Goal: Task Accomplishment & Management: Complete application form

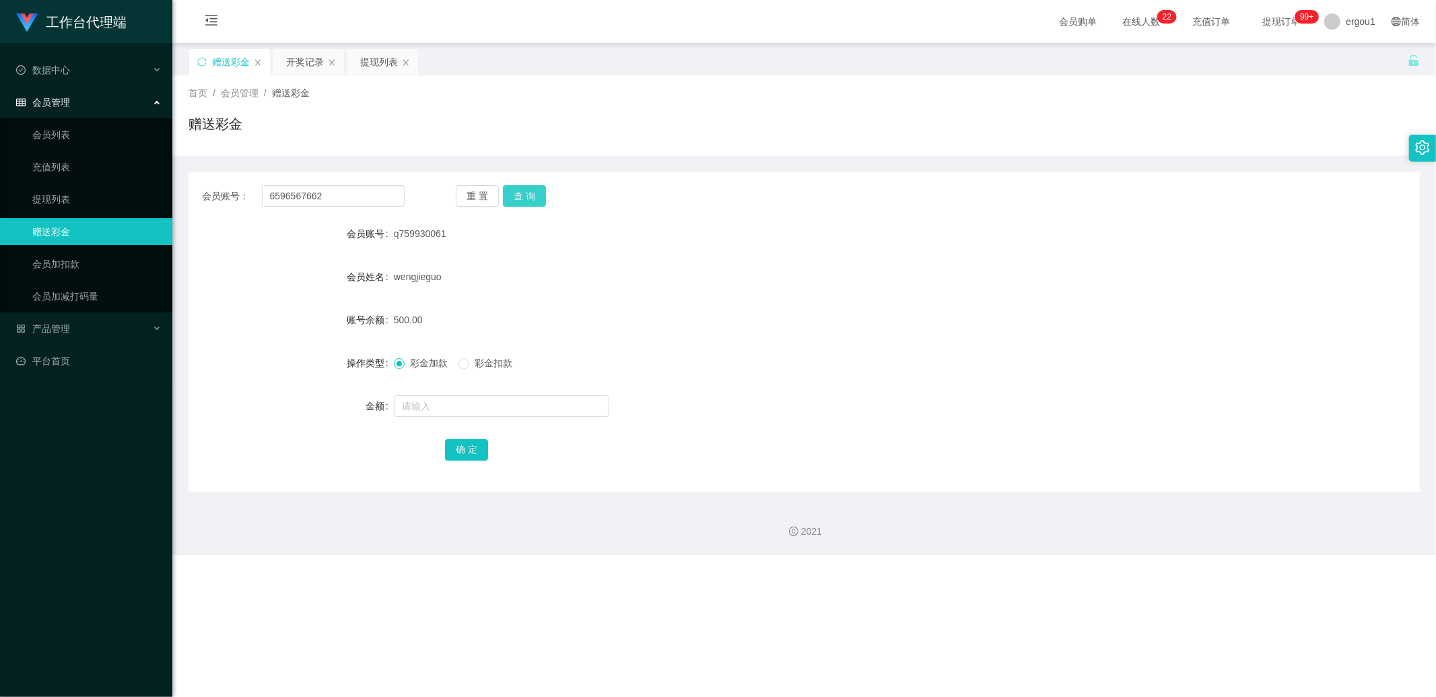
type input "6596567662"
click at [524, 198] on button "查 询" at bounding box center [524, 196] width 43 height 22
drag, startPoint x: 364, startPoint y: 65, endPoint x: 366, endPoint y: 74, distance: 9.2
click at [364, 65] on div "提现列表" at bounding box center [379, 62] width 38 height 26
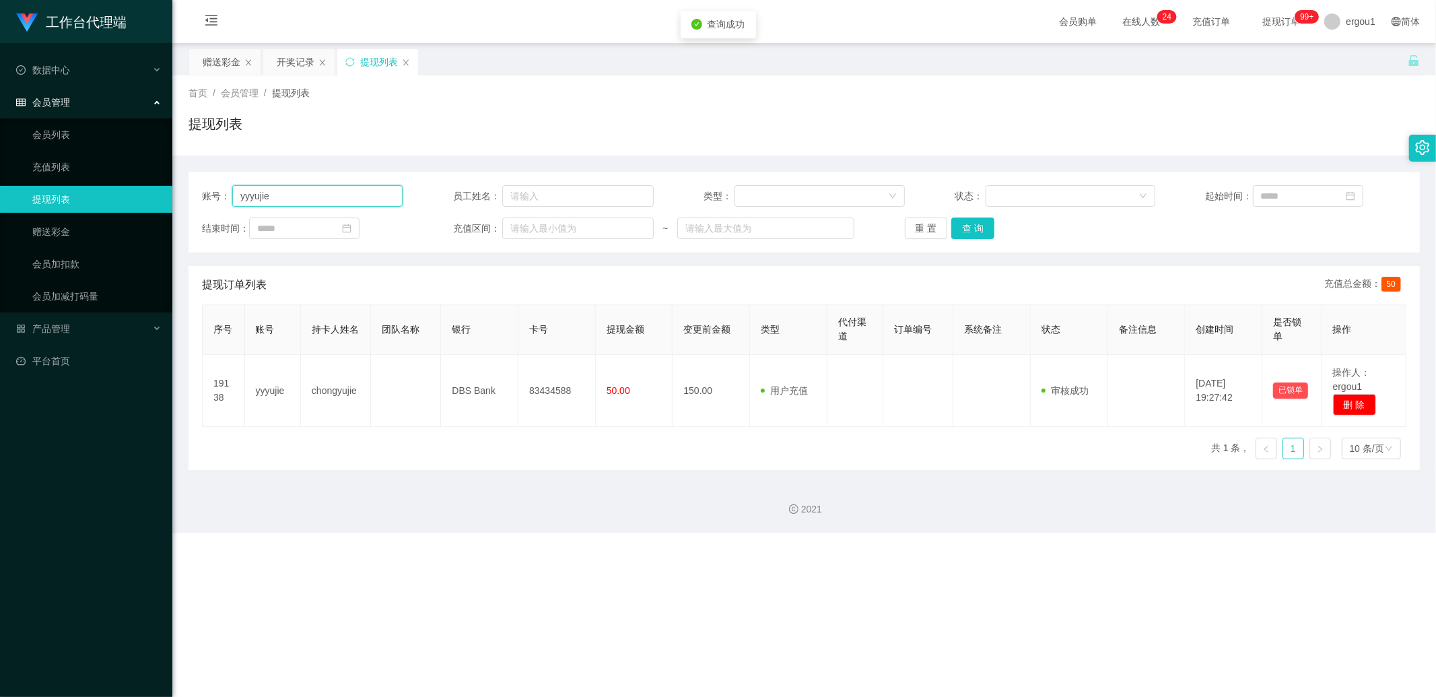
click at [317, 189] on input "yyyujie" at bounding box center [317, 196] width 170 height 22
paste input "6596567662"
type input "6596567662"
click at [973, 230] on button "查 询" at bounding box center [972, 228] width 43 height 22
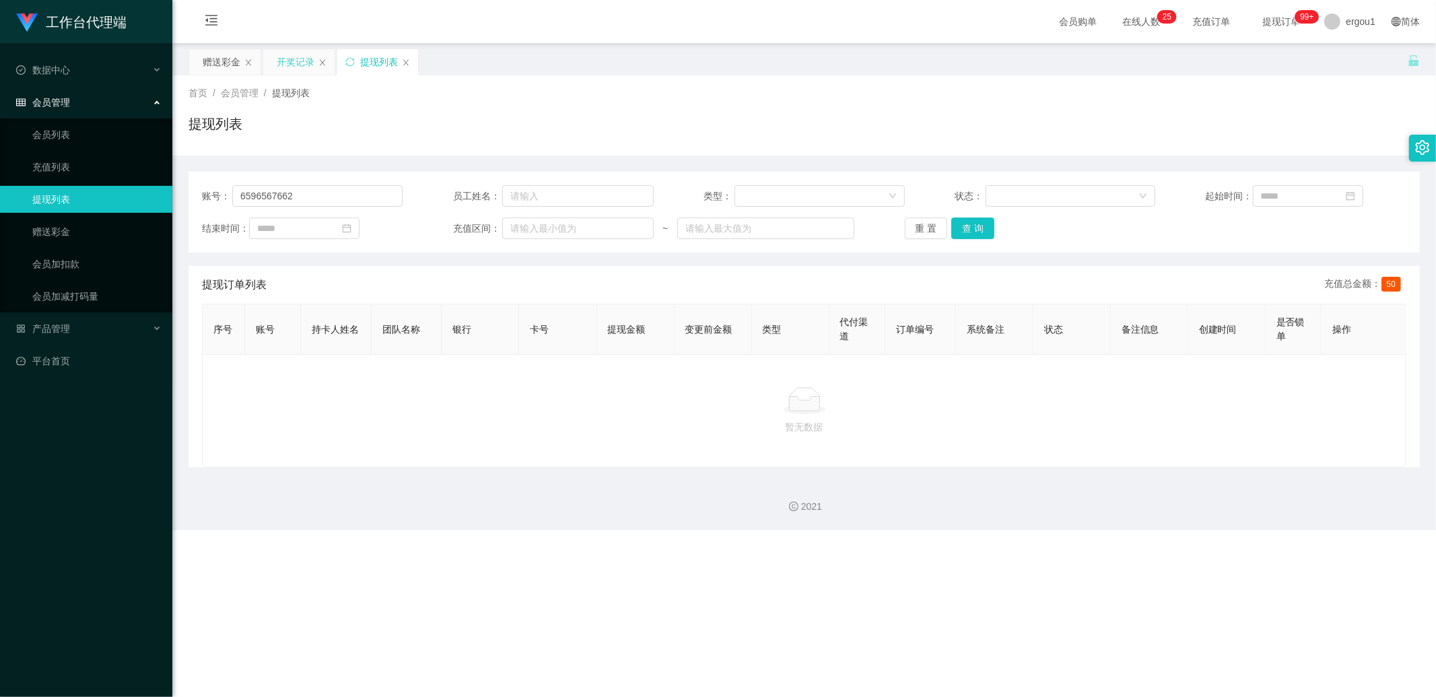
click at [292, 59] on div "开奖记录" at bounding box center [296, 62] width 38 height 26
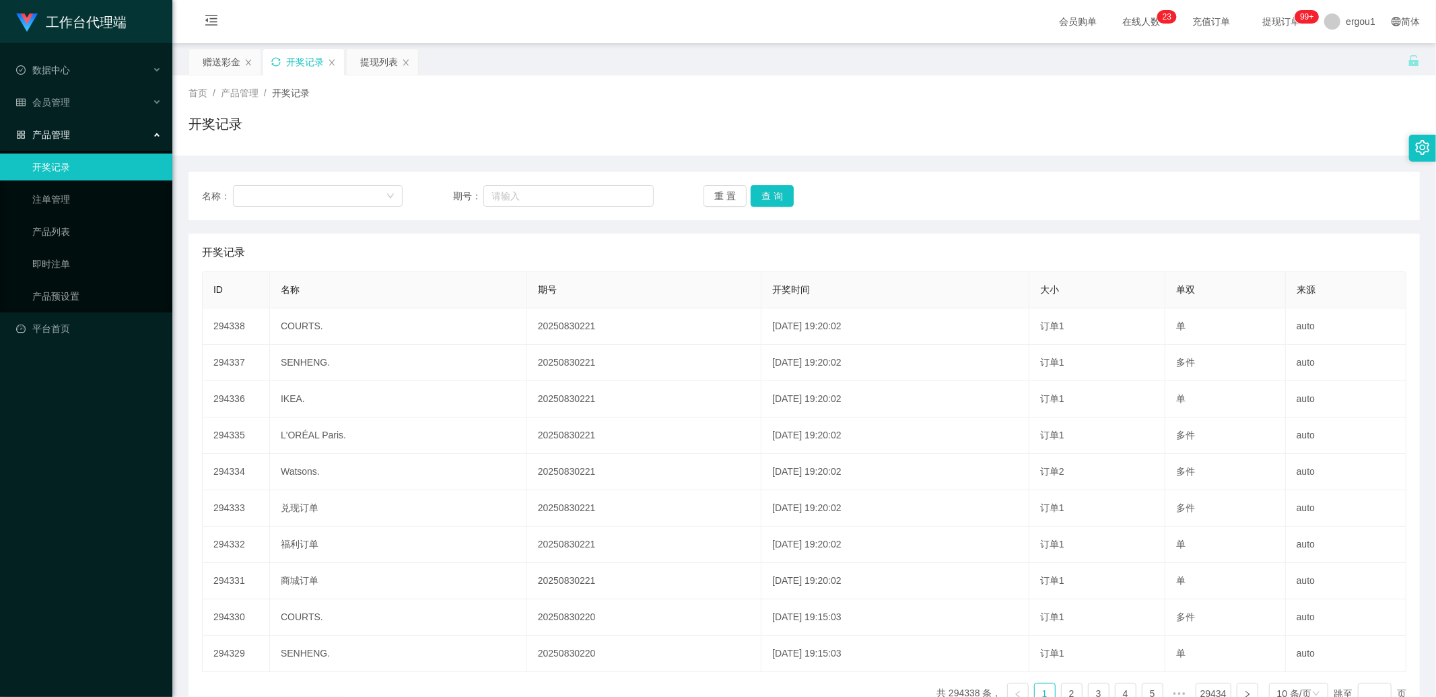
click at [277, 63] on icon "图标: sync" at bounding box center [275, 61] width 9 height 9
click at [203, 59] on div "赠送彩金" at bounding box center [222, 62] width 38 height 26
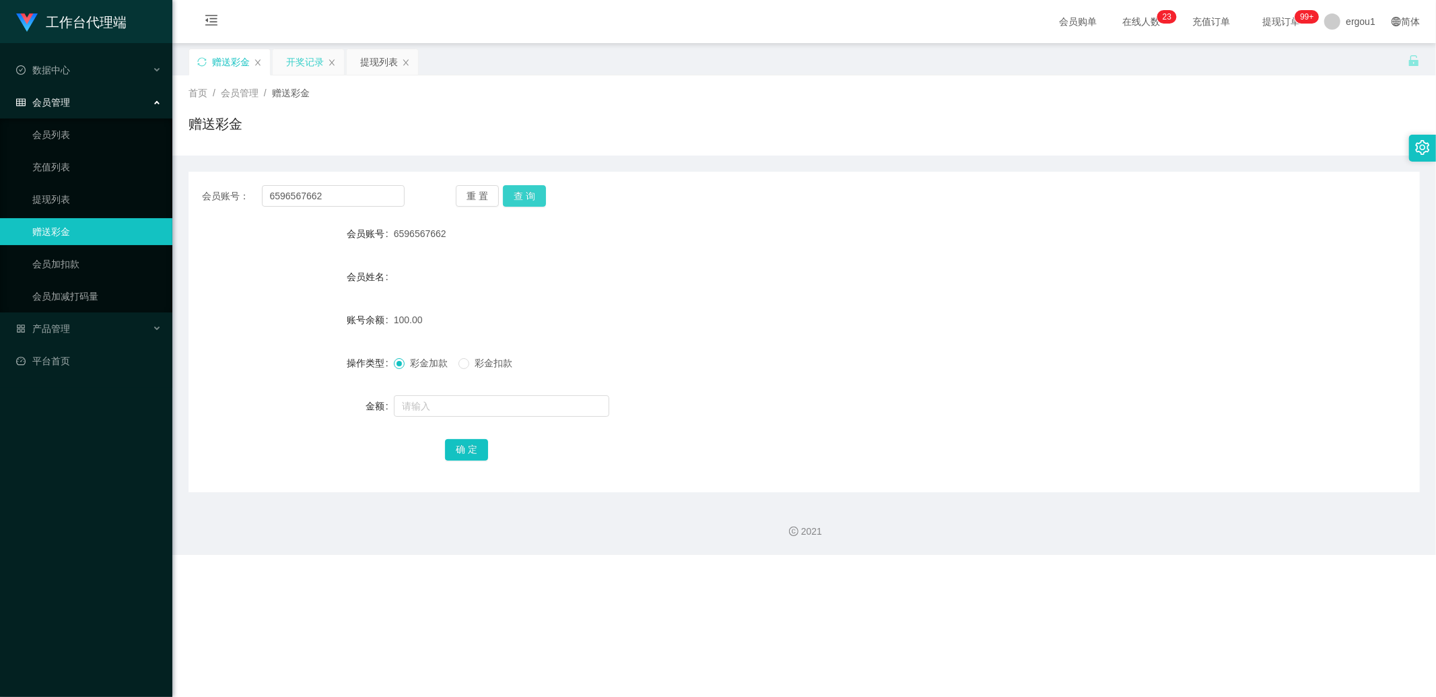
click at [523, 191] on button "查 询" at bounding box center [524, 196] width 43 height 22
drag, startPoint x: 308, startPoint y: 43, endPoint x: 304, endPoint y: 55, distance: 12.1
click at [308, 44] on main "关闭左侧 关闭右侧 关闭其它 刷新页面 赠送彩金 开奖记录 提现列表 首页 / 会员管理 / 赠送彩金 / 赠送彩金 会员账号： 6596567662 重 置…" at bounding box center [804, 267] width 1264 height 449
click at [304, 55] on div "开奖记录" at bounding box center [305, 62] width 38 height 26
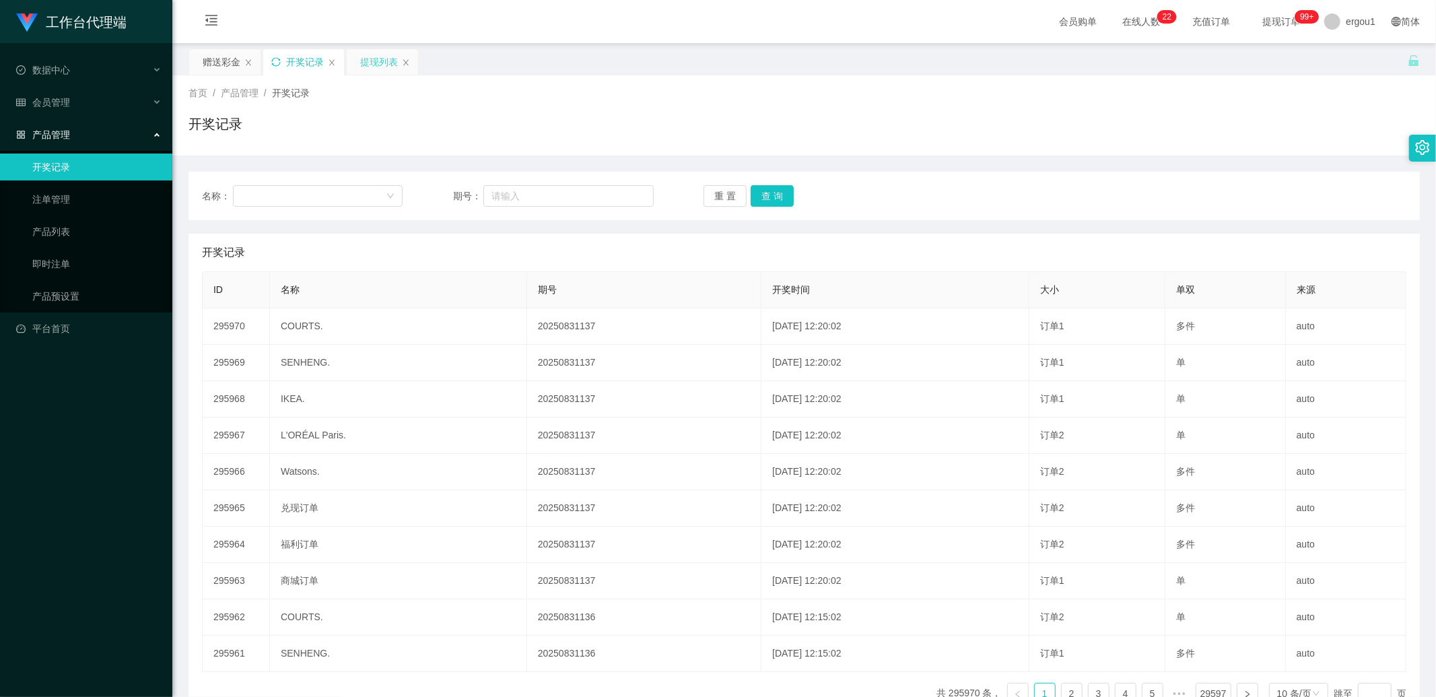
click at [380, 57] on div "提现列表" at bounding box center [379, 62] width 38 height 26
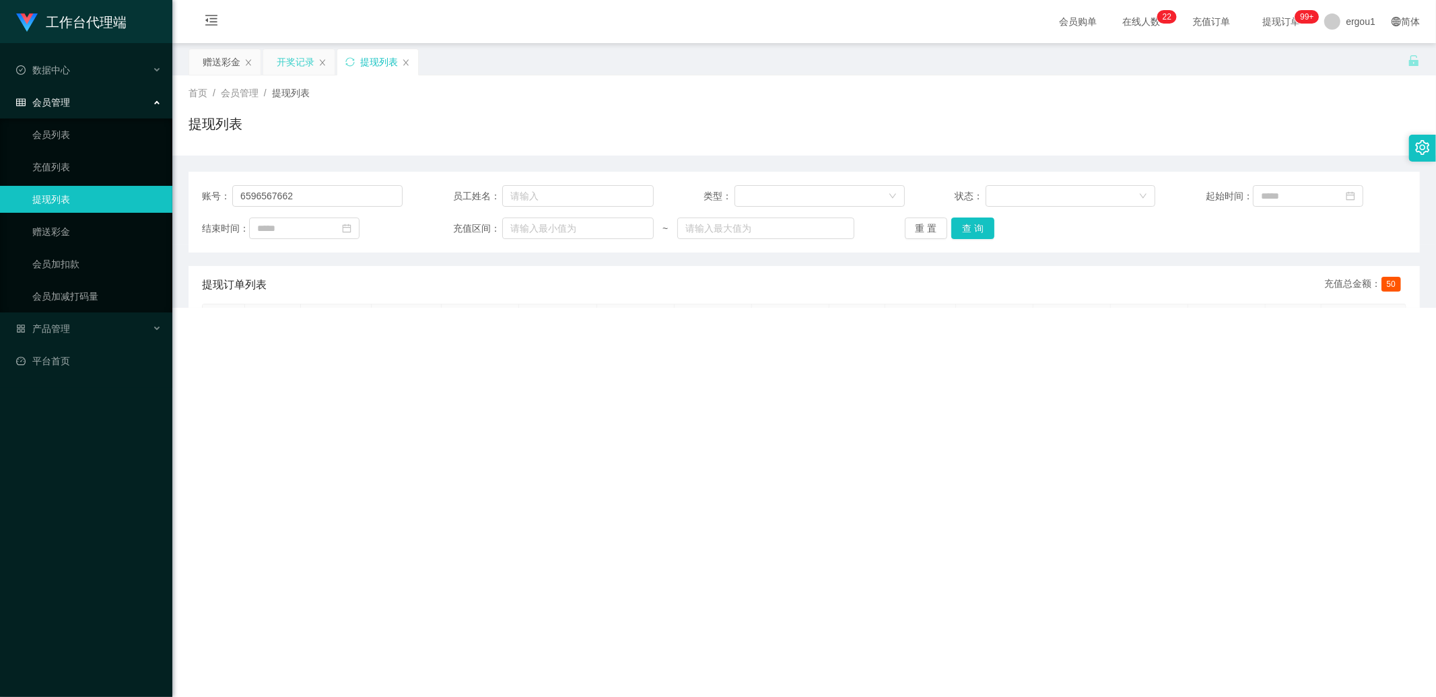
click at [286, 59] on div "开奖记录" at bounding box center [296, 62] width 38 height 26
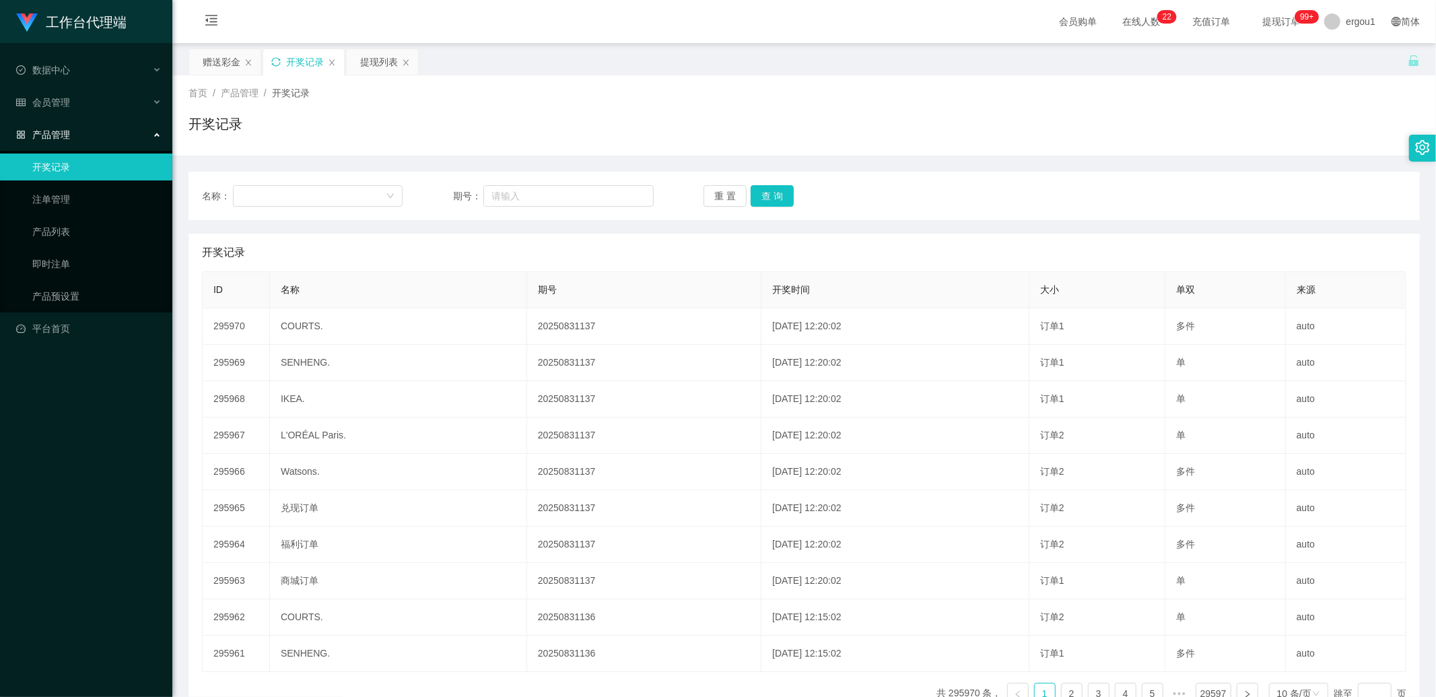
click at [279, 65] on icon "图标: sync" at bounding box center [275, 61] width 9 height 9
click at [368, 65] on div "提现列表" at bounding box center [379, 62] width 38 height 26
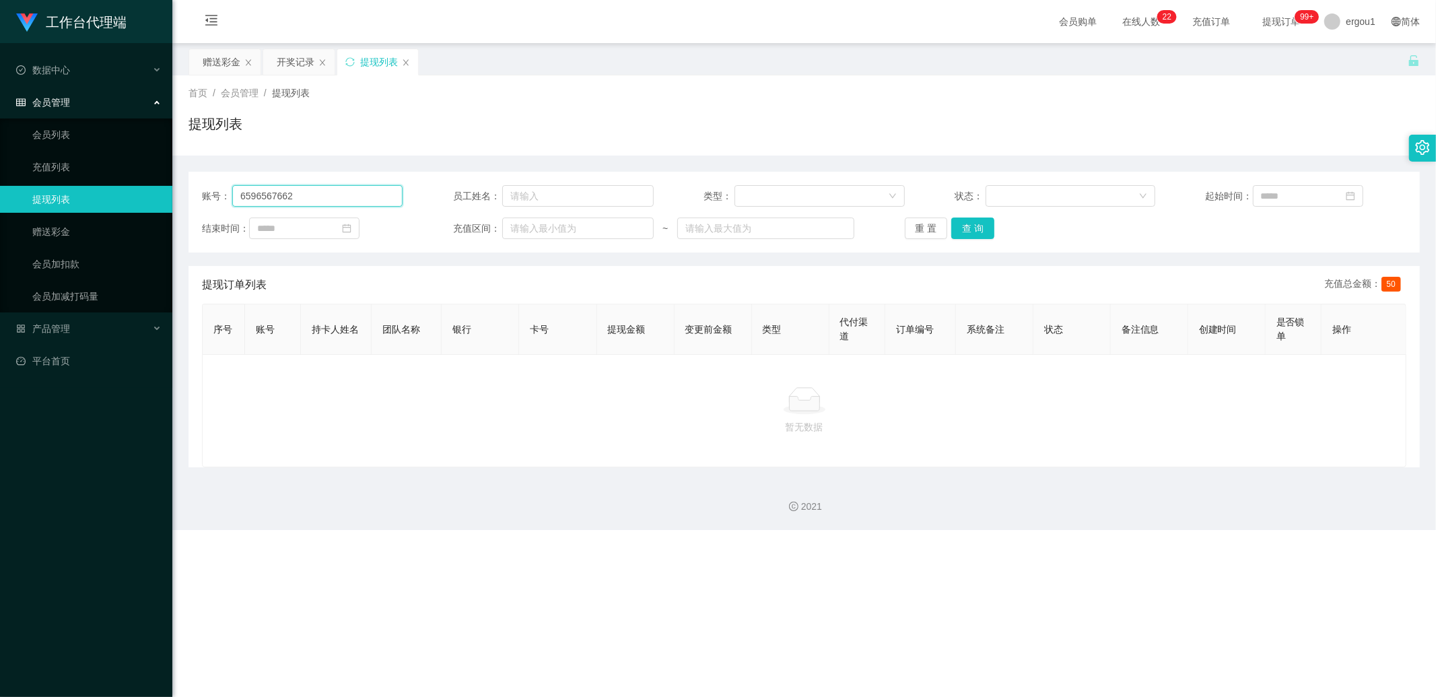
click at [304, 197] on input "6596567662" at bounding box center [317, 196] width 170 height 22
click at [959, 213] on div "账号： 6596567662 员工姓名： 类型： 状态： 起始时间： 结束时间： 充值区间： ~ 重 置 查 询" at bounding box center [804, 212] width 1231 height 81
drag, startPoint x: 961, startPoint y: 224, endPoint x: 943, endPoint y: 227, distance: 19.1
click at [961, 224] on button "查 询" at bounding box center [972, 228] width 43 height 22
click at [207, 65] on div "赠送彩金" at bounding box center [222, 62] width 38 height 26
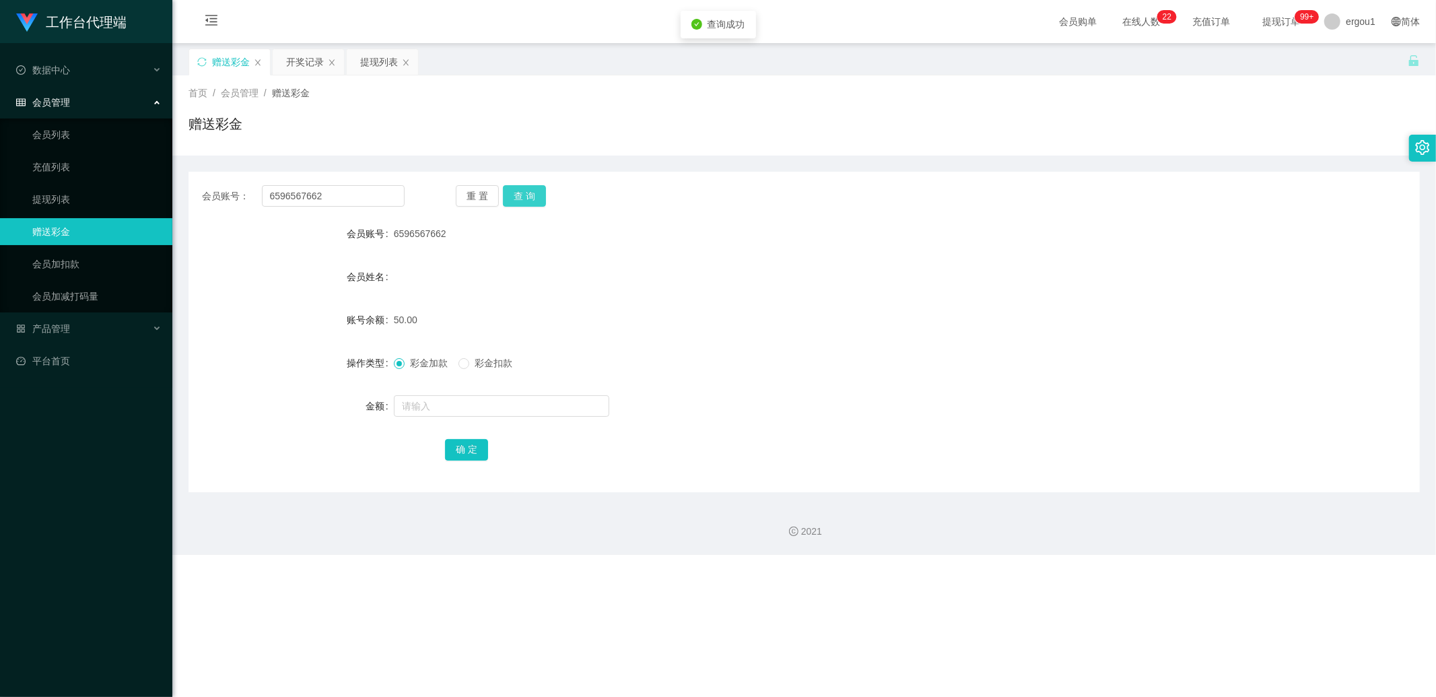
click at [522, 191] on button "查 询" at bounding box center [524, 196] width 43 height 22
drag, startPoint x: 366, startPoint y: 62, endPoint x: 382, endPoint y: 90, distance: 32.6
click at [365, 62] on div "提现列表" at bounding box center [379, 62] width 38 height 26
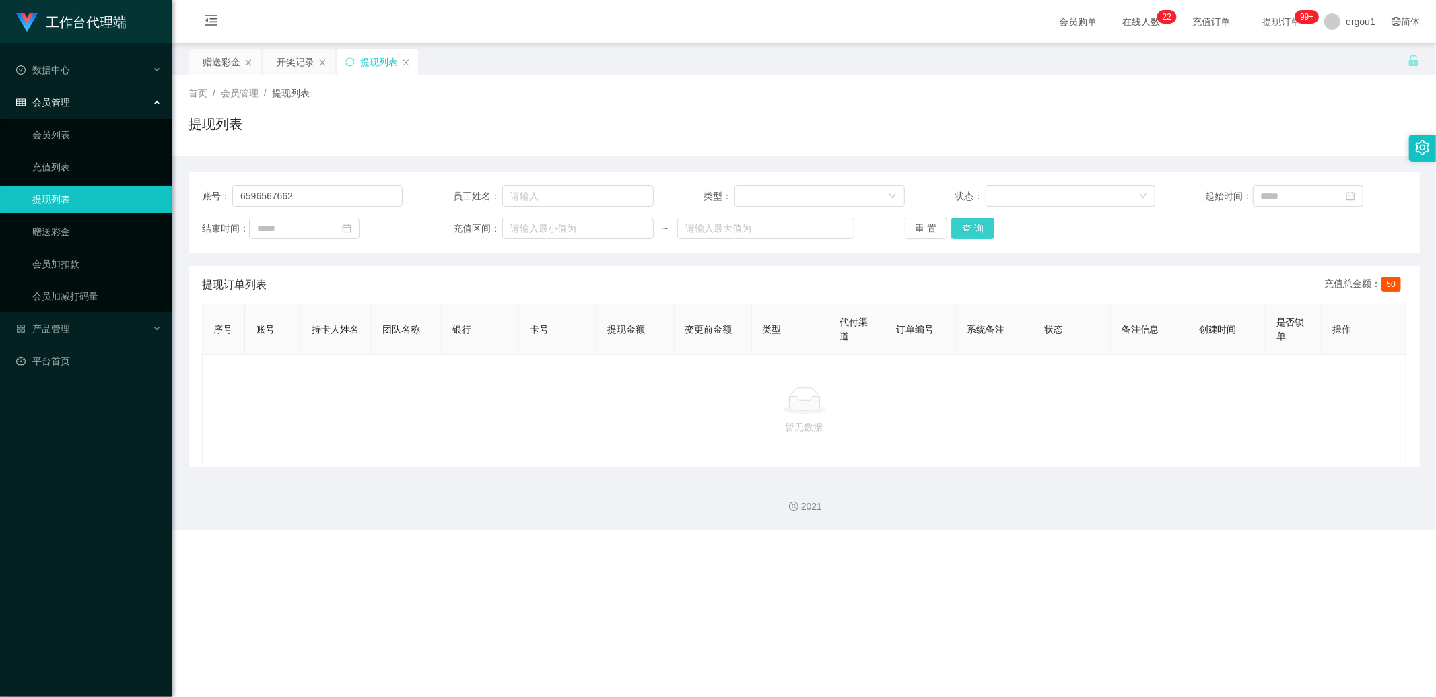
click at [951, 238] on button "查 询" at bounding box center [972, 228] width 43 height 22
click at [1333, 388] on div at bounding box center [804, 400] width 1182 height 27
click at [967, 230] on button "查 询" at bounding box center [972, 228] width 43 height 22
click at [221, 64] on div "赠送彩金" at bounding box center [222, 62] width 38 height 26
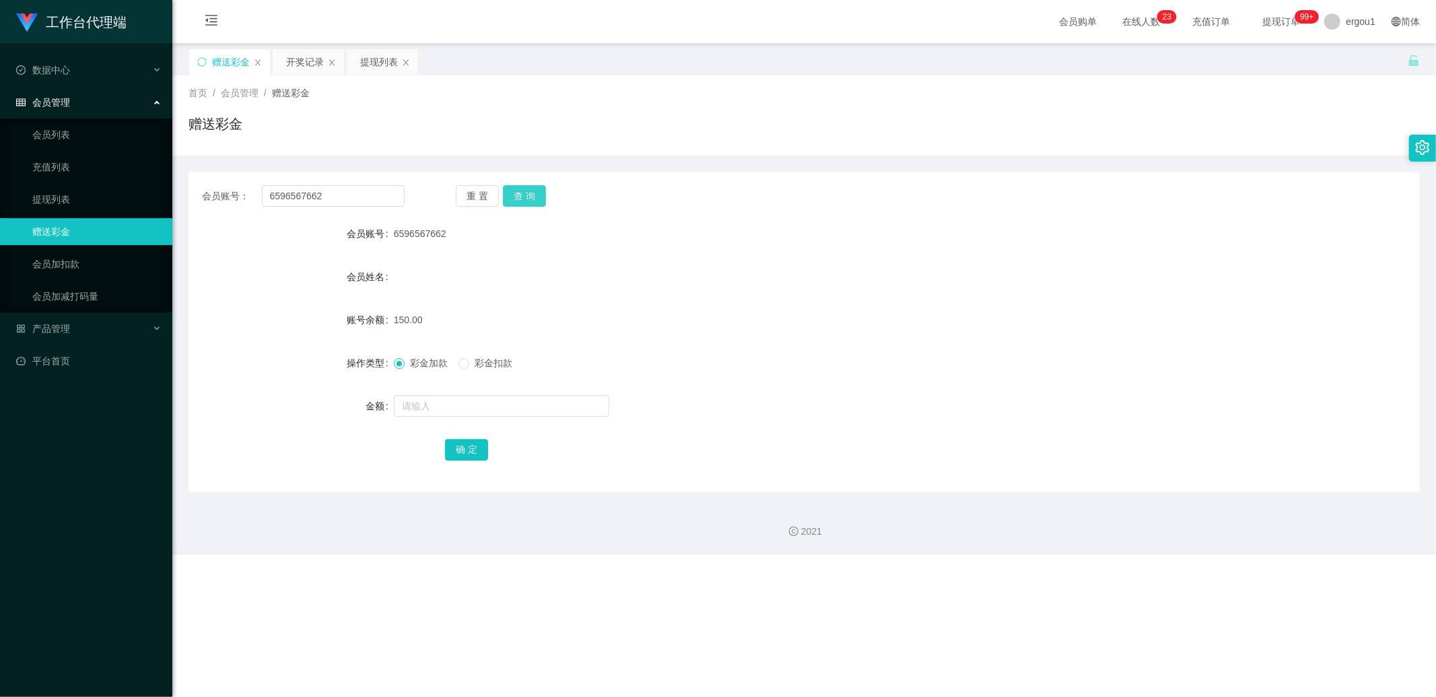
click at [526, 197] on button "查 询" at bounding box center [524, 196] width 43 height 22
click at [514, 182] on div "会员账号： 6596567662 重 置 查 询 会员账号 6596567662 会员姓名 [PERSON_NAME] 账号余额 150.00 操作类型 彩金…" at bounding box center [804, 332] width 1231 height 320
click at [365, 65] on div "提现列表" at bounding box center [379, 62] width 38 height 26
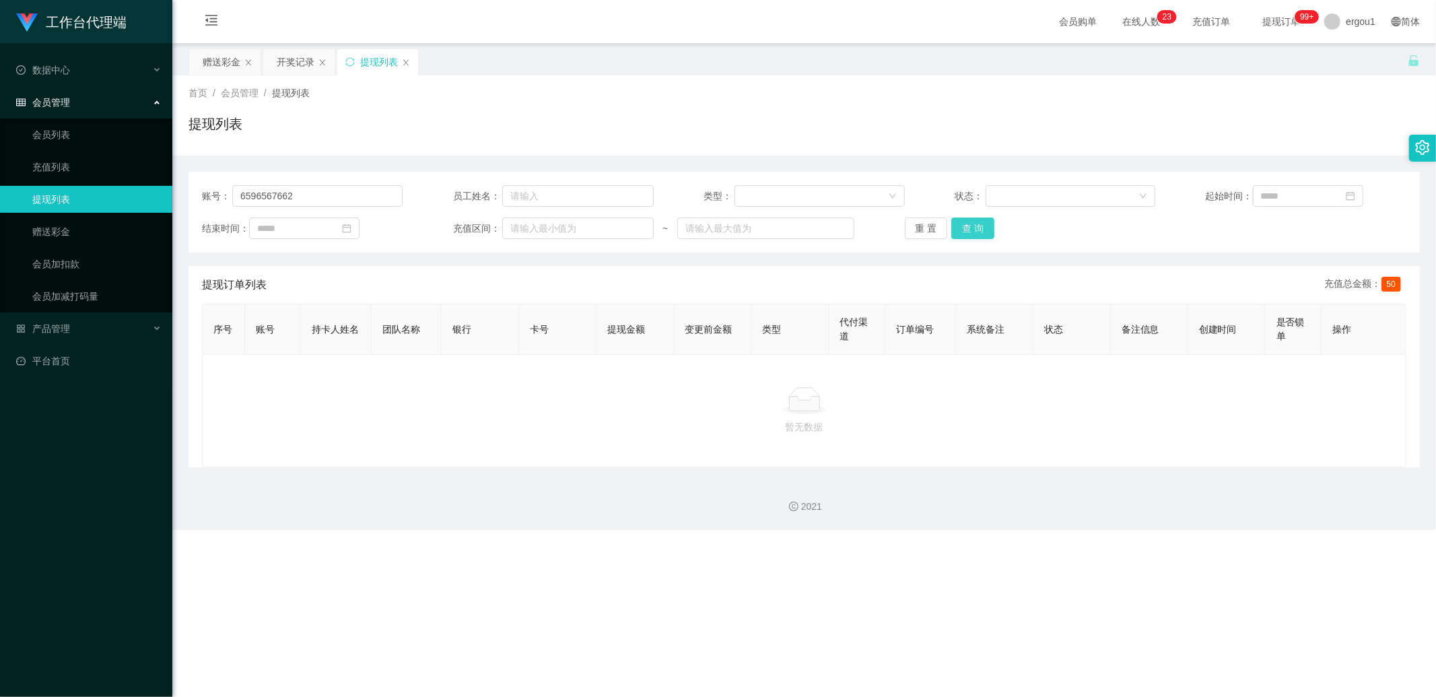
click at [967, 234] on button "查 询" at bounding box center [972, 228] width 43 height 22
click at [983, 226] on button "查 询" at bounding box center [972, 228] width 43 height 22
drag, startPoint x: 983, startPoint y: 226, endPoint x: 712, endPoint y: 281, distance: 276.9
click at [983, 225] on div "重 置 查 询" at bounding box center [1005, 228] width 201 height 22
click at [985, 240] on div "账号： 6596567662 员工姓名： 类型： 状态： 起始时间： 结束时间： 充值区间： ~ 重 置 查 询" at bounding box center [804, 212] width 1231 height 81
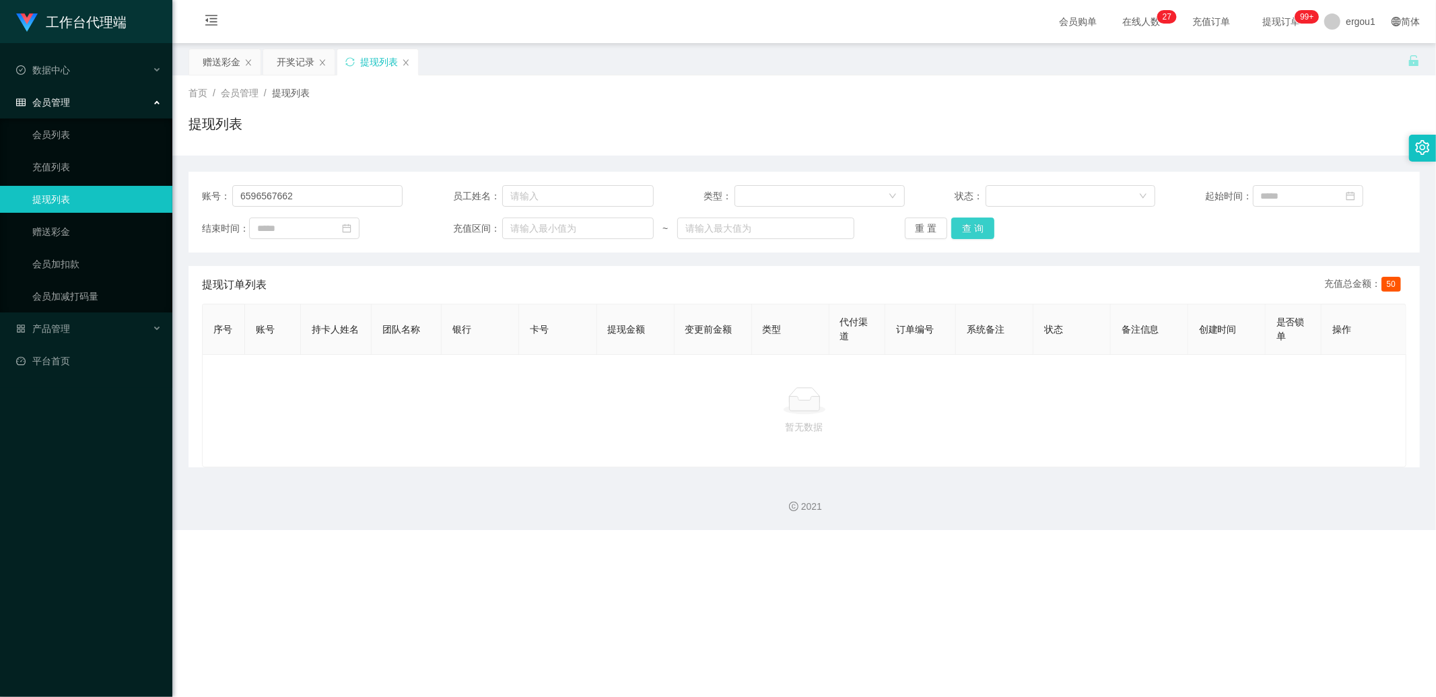
click at [984, 233] on button "查 询" at bounding box center [972, 228] width 43 height 22
click at [303, 203] on input "6596567662" at bounding box center [317, 196] width 170 height 22
drag, startPoint x: 976, startPoint y: 230, endPoint x: 965, endPoint y: 230, distance: 10.8
click at [976, 230] on button "查 询" at bounding box center [972, 228] width 43 height 22
click at [911, 227] on button "重 置" at bounding box center [926, 228] width 43 height 22
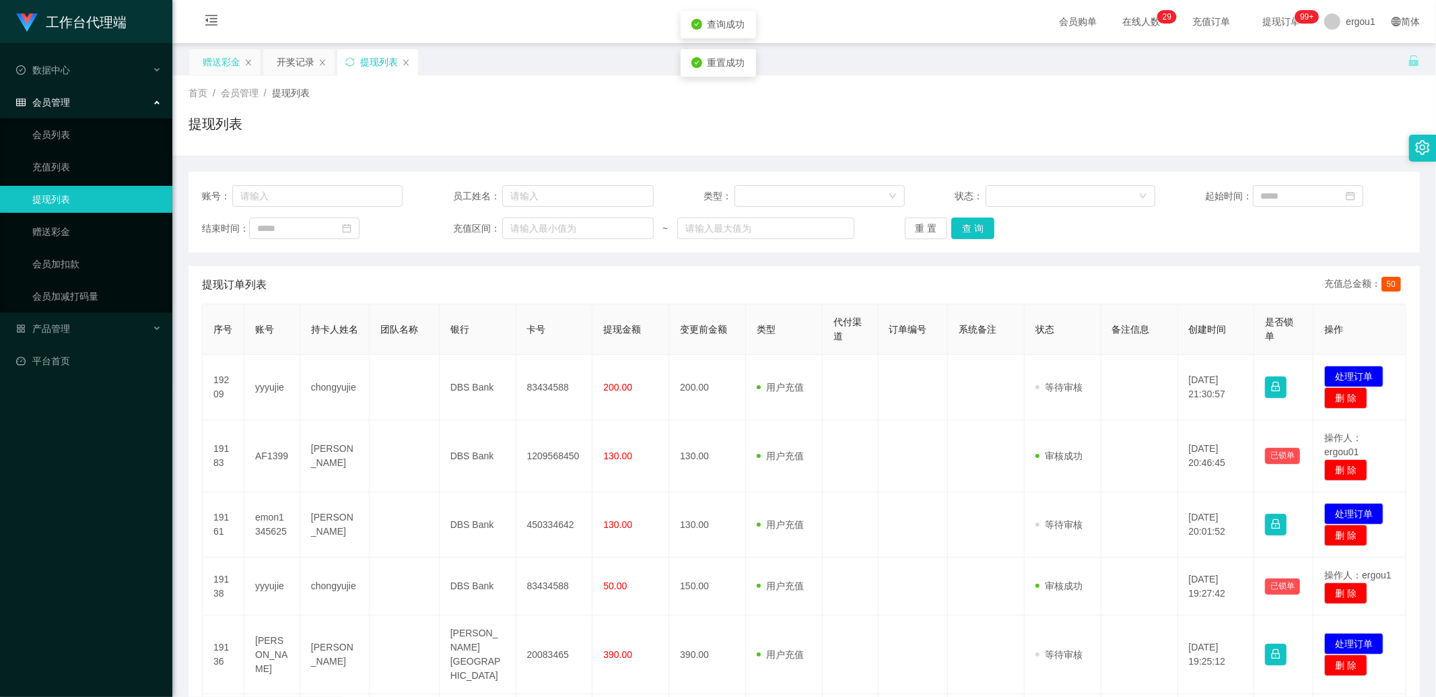
click at [213, 56] on div "赠送彩金" at bounding box center [222, 62] width 38 height 26
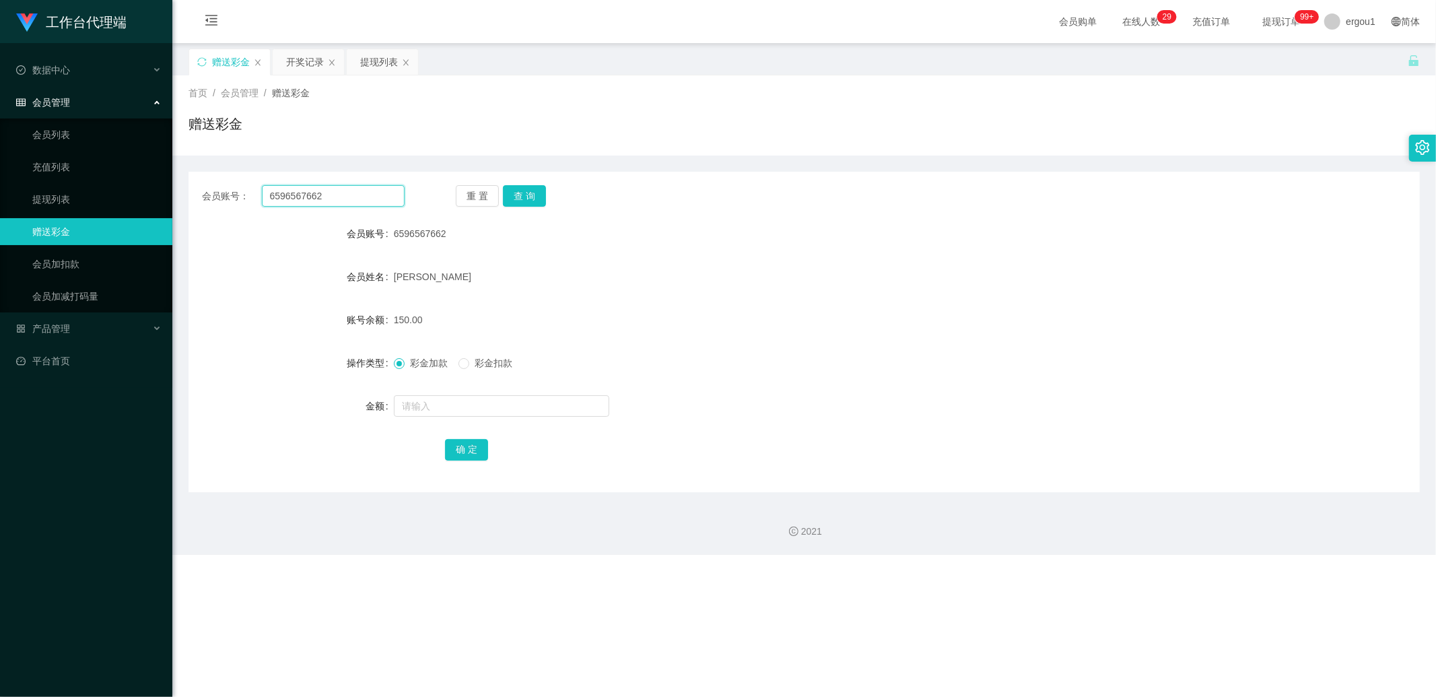
click at [306, 186] on input "6596567662" at bounding box center [333, 196] width 143 height 22
drag, startPoint x: 306, startPoint y: 186, endPoint x: 351, endPoint y: 200, distance: 47.3
click at [306, 186] on input "6596567662" at bounding box center [333, 196] width 143 height 22
type input "cc"
click at [539, 196] on button "查 询" at bounding box center [524, 196] width 43 height 22
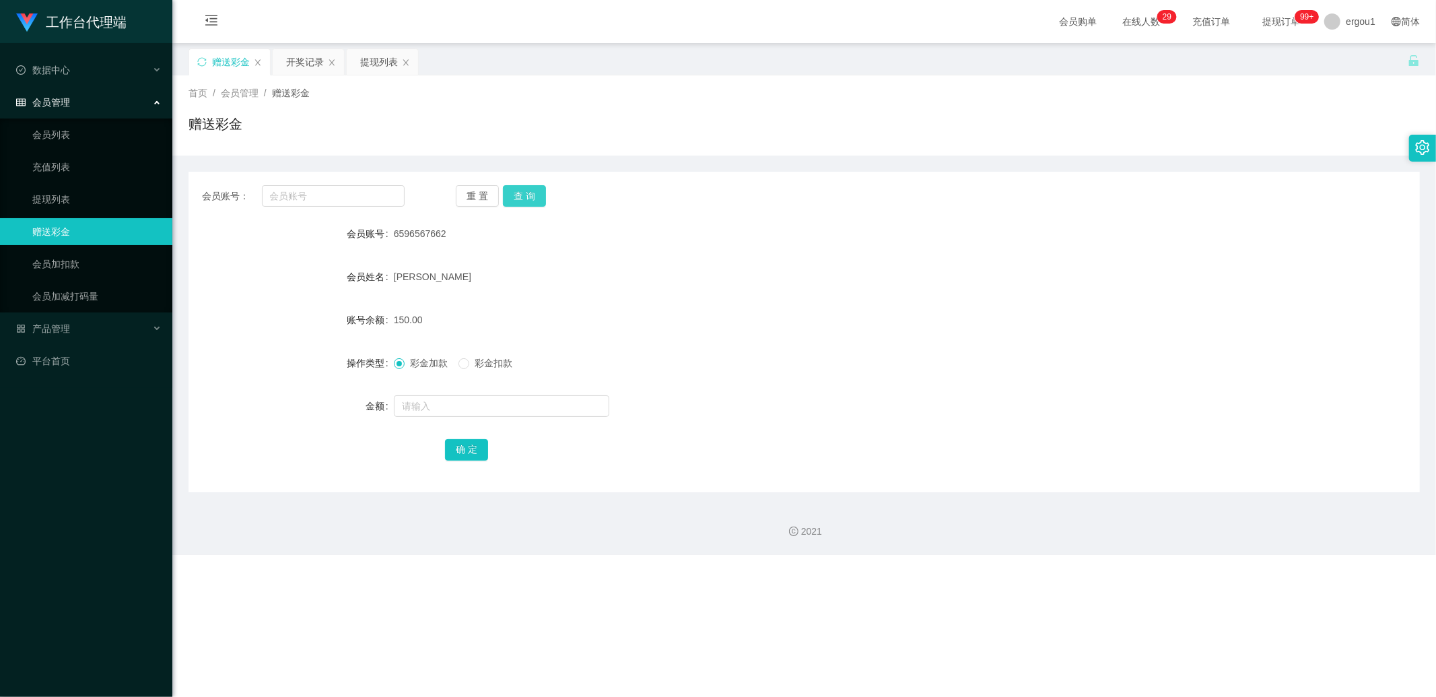
click at [533, 194] on button "查 询" at bounding box center [524, 196] width 43 height 22
drag, startPoint x: 324, startPoint y: 184, endPoint x: 326, endPoint y: 194, distance: 9.6
click at [324, 185] on input "text" at bounding box center [333, 196] width 143 height 22
click at [426, 232] on span "6596567662" at bounding box center [420, 233] width 53 height 11
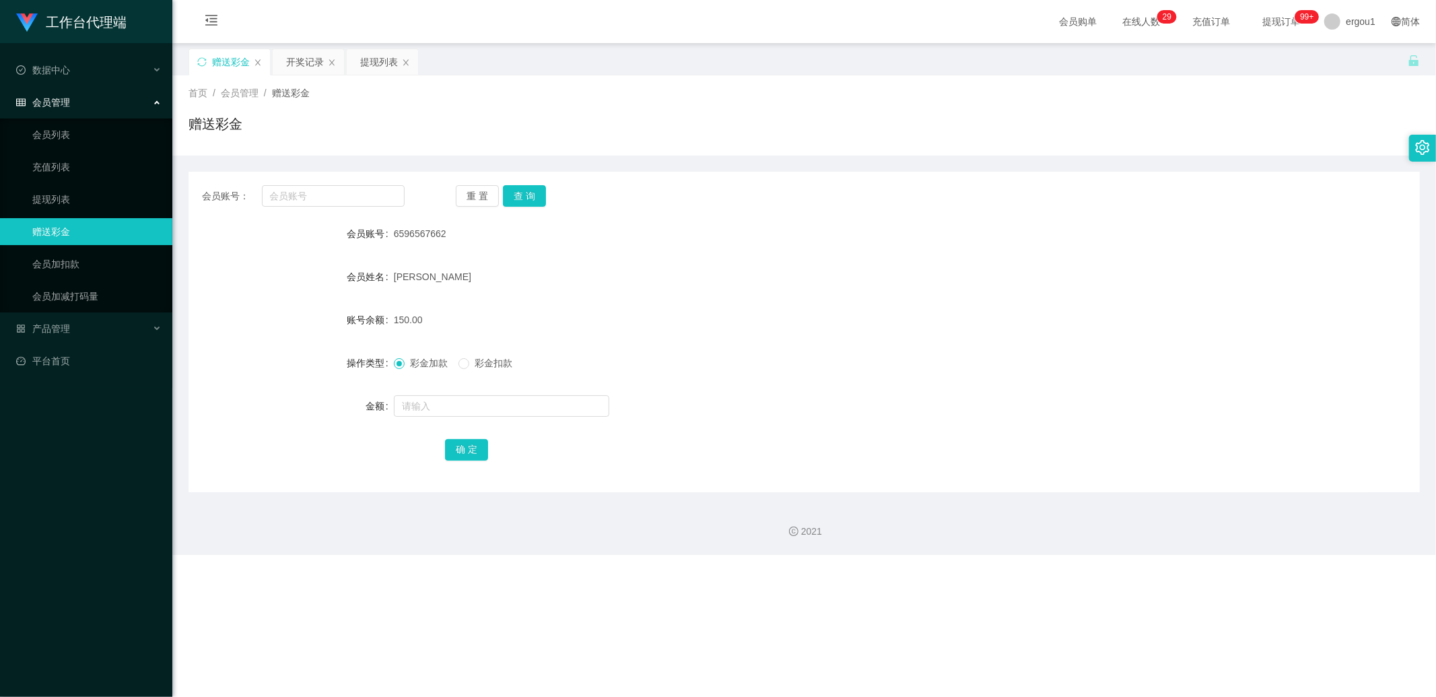
copy span "6596567662"
click at [323, 197] on input "text" at bounding box center [333, 196] width 143 height 22
paste input "6596567662"
type input "6596567662"
click at [518, 193] on button "查 询" at bounding box center [524, 196] width 43 height 22
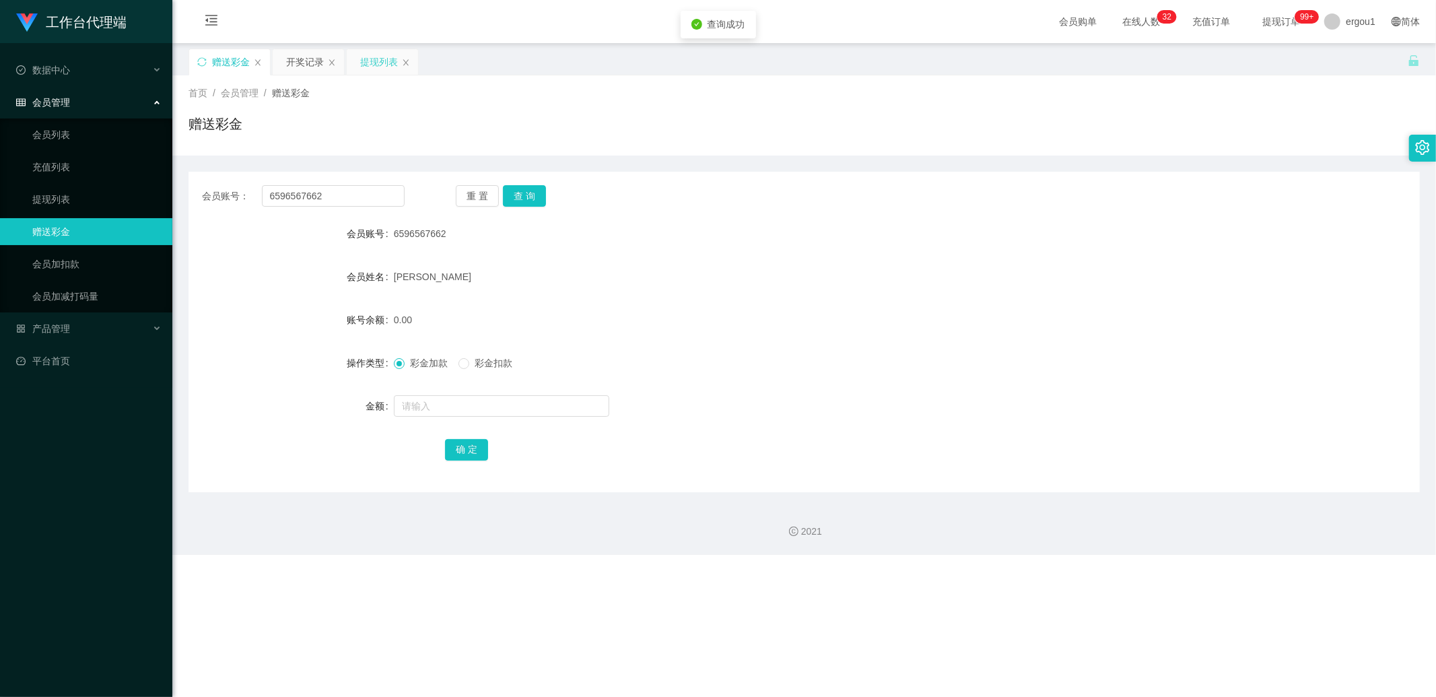
click at [367, 68] on div "提现列表" at bounding box center [379, 62] width 38 height 26
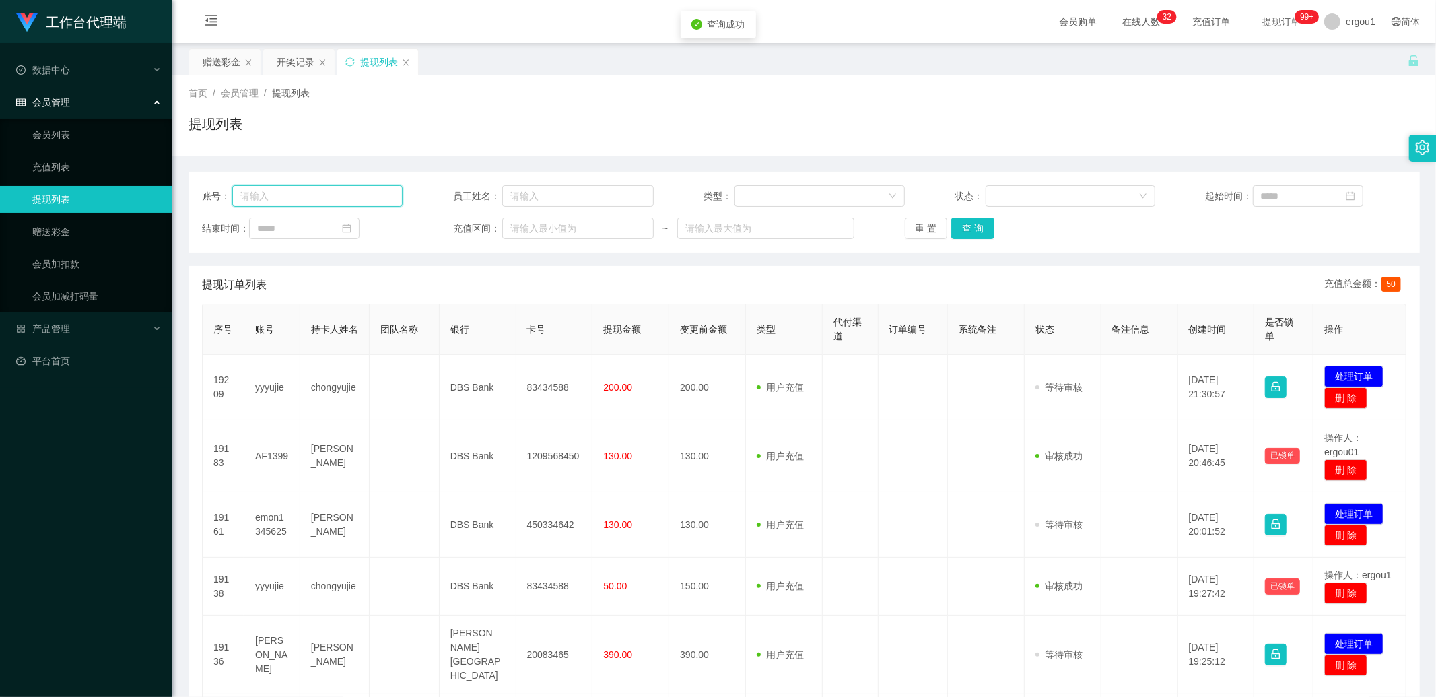
click at [314, 197] on input "text" at bounding box center [317, 196] width 170 height 22
paste input "6596567662"
type input "6596567662"
click at [968, 231] on button "查 询" at bounding box center [972, 228] width 43 height 22
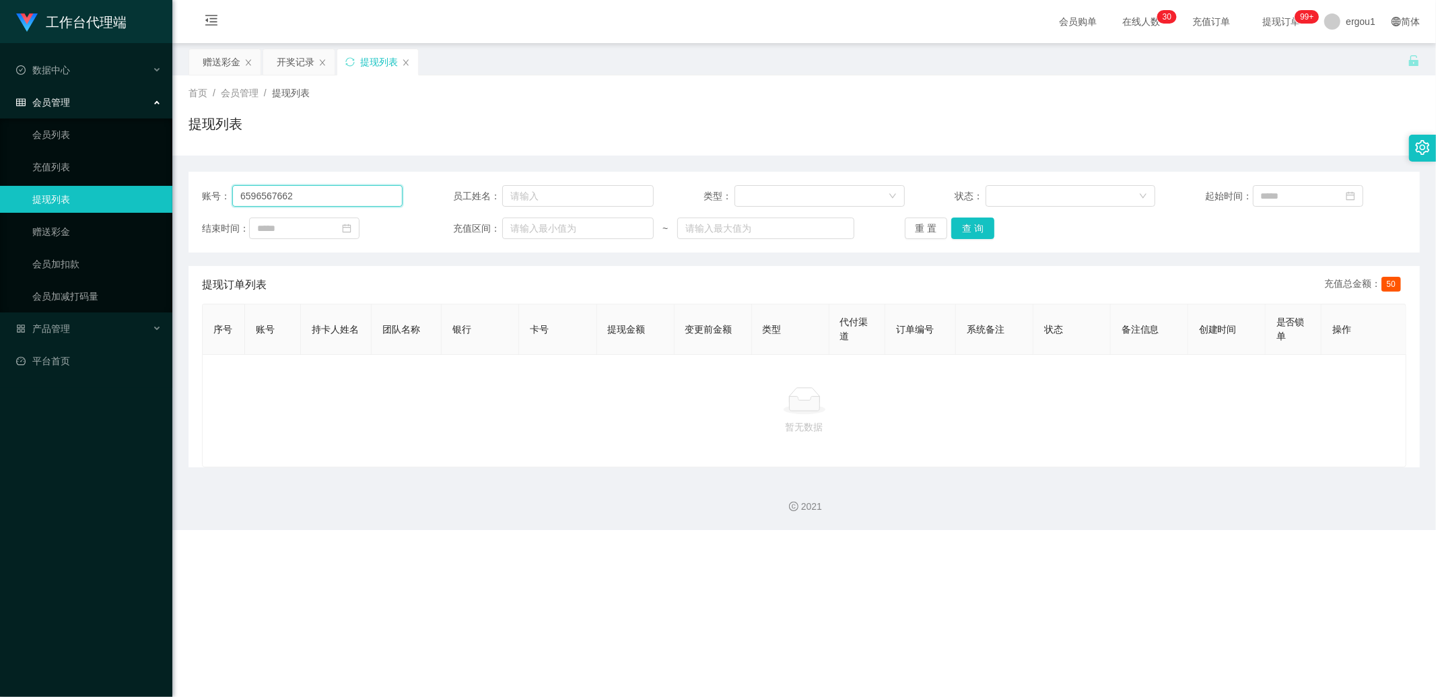
click at [300, 198] on input "6596567662" at bounding box center [317, 196] width 170 height 22
click at [294, 69] on div "开奖记录" at bounding box center [296, 62] width 38 height 26
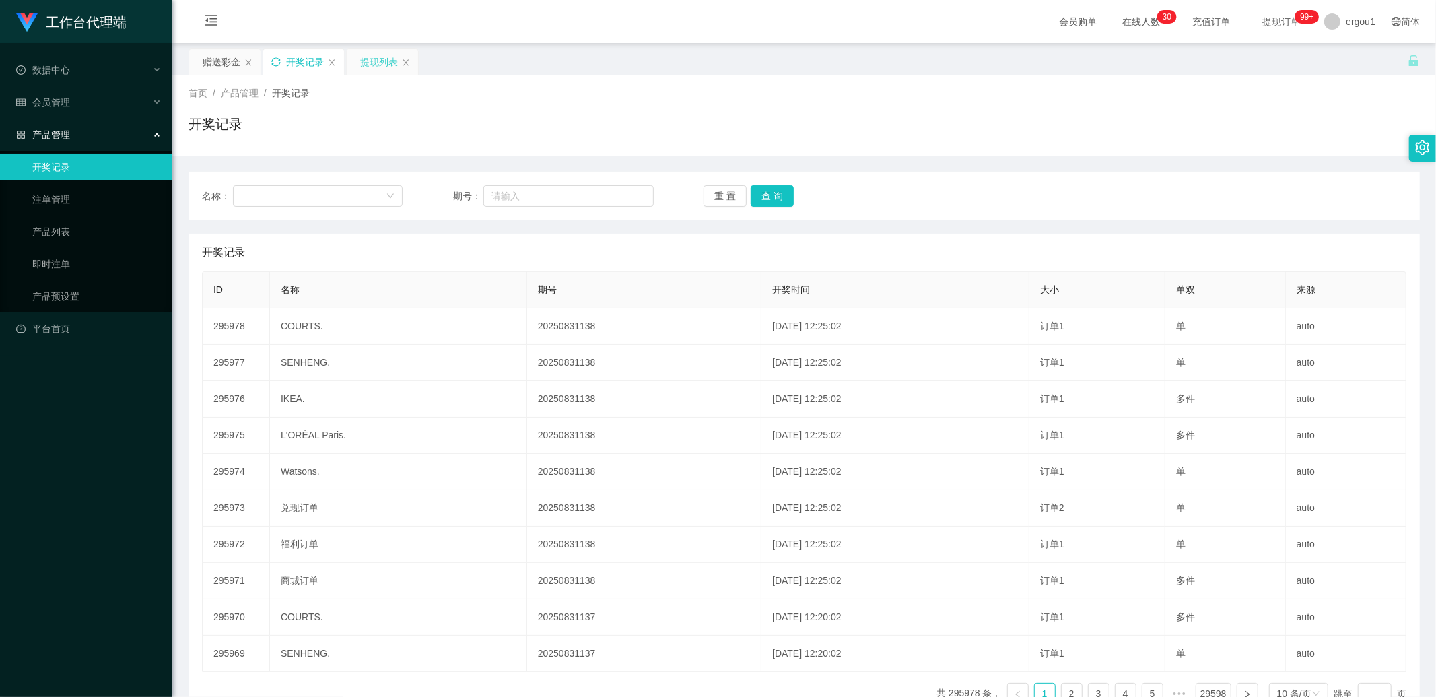
click at [399, 69] on div "提现列表" at bounding box center [382, 62] width 71 height 26
click at [388, 52] on div "提现列表" at bounding box center [379, 62] width 38 height 26
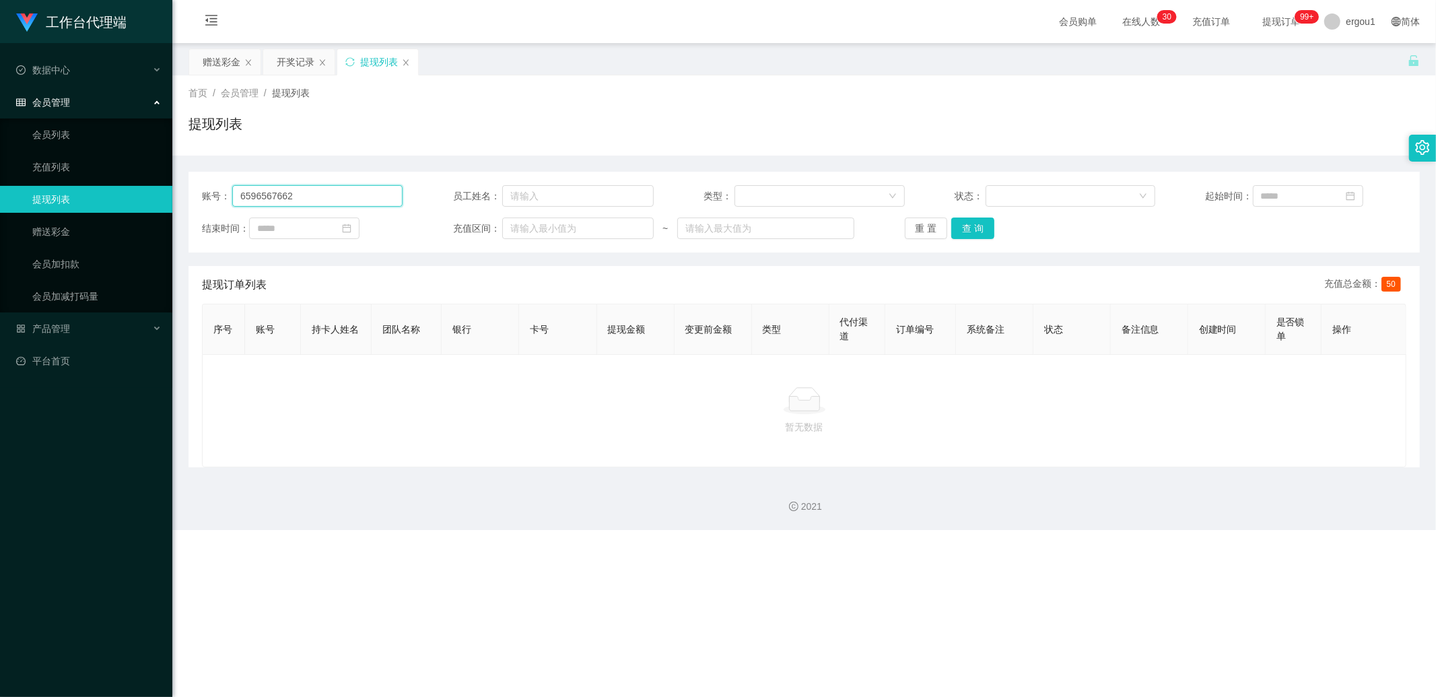
click at [337, 196] on input "6596567662" at bounding box center [317, 196] width 170 height 22
click at [928, 229] on button "重 置" at bounding box center [926, 228] width 43 height 22
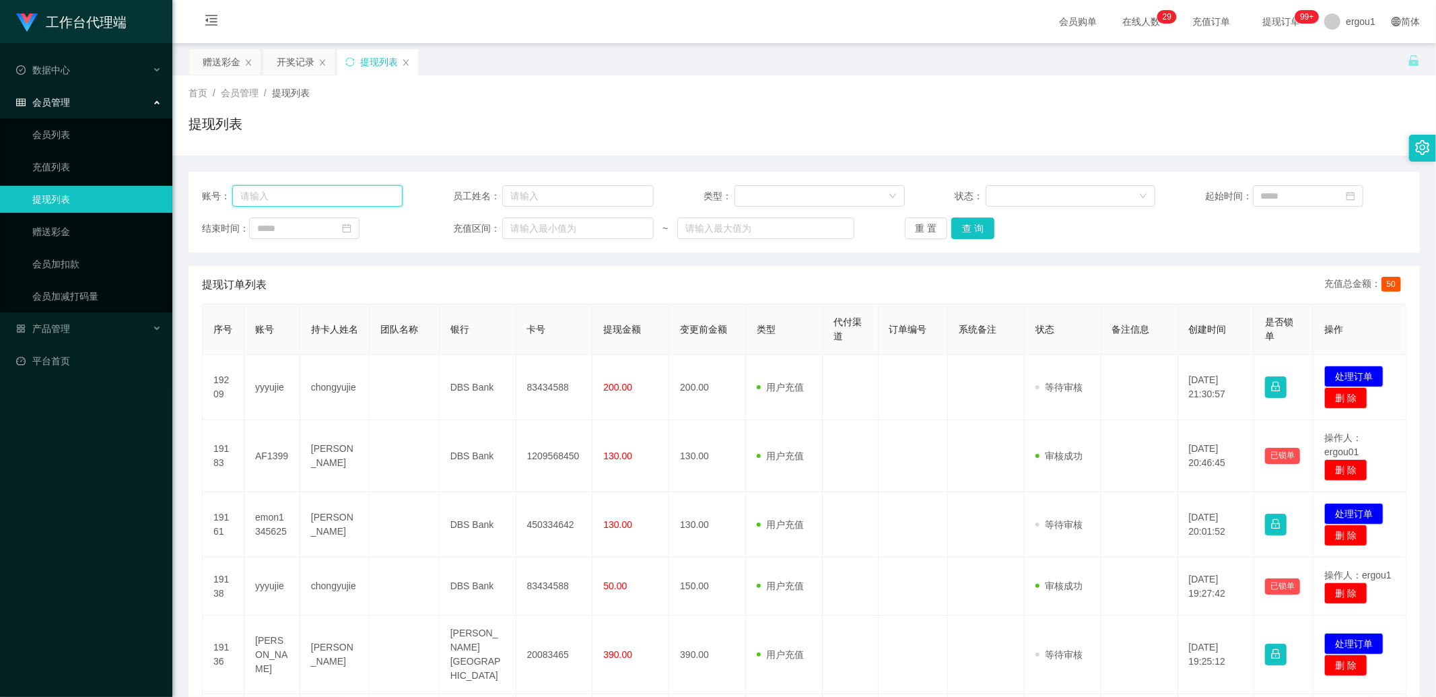
click at [362, 192] on input "text" at bounding box center [317, 196] width 170 height 22
paste input "6596567662"
type input "6596567662"
click at [982, 229] on button "查 询" at bounding box center [972, 228] width 43 height 22
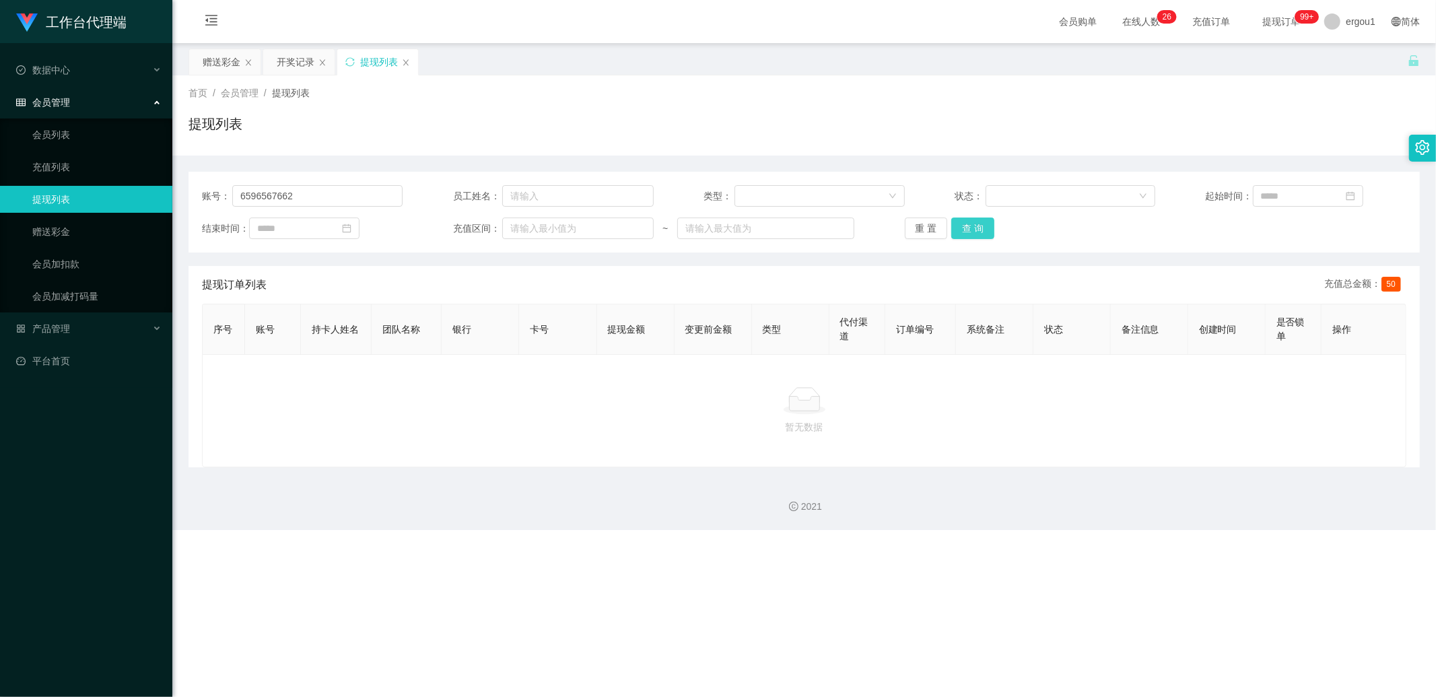
click at [980, 227] on button "查 询" at bounding box center [972, 228] width 43 height 22
click at [212, 59] on div "赠送彩金" at bounding box center [222, 62] width 38 height 26
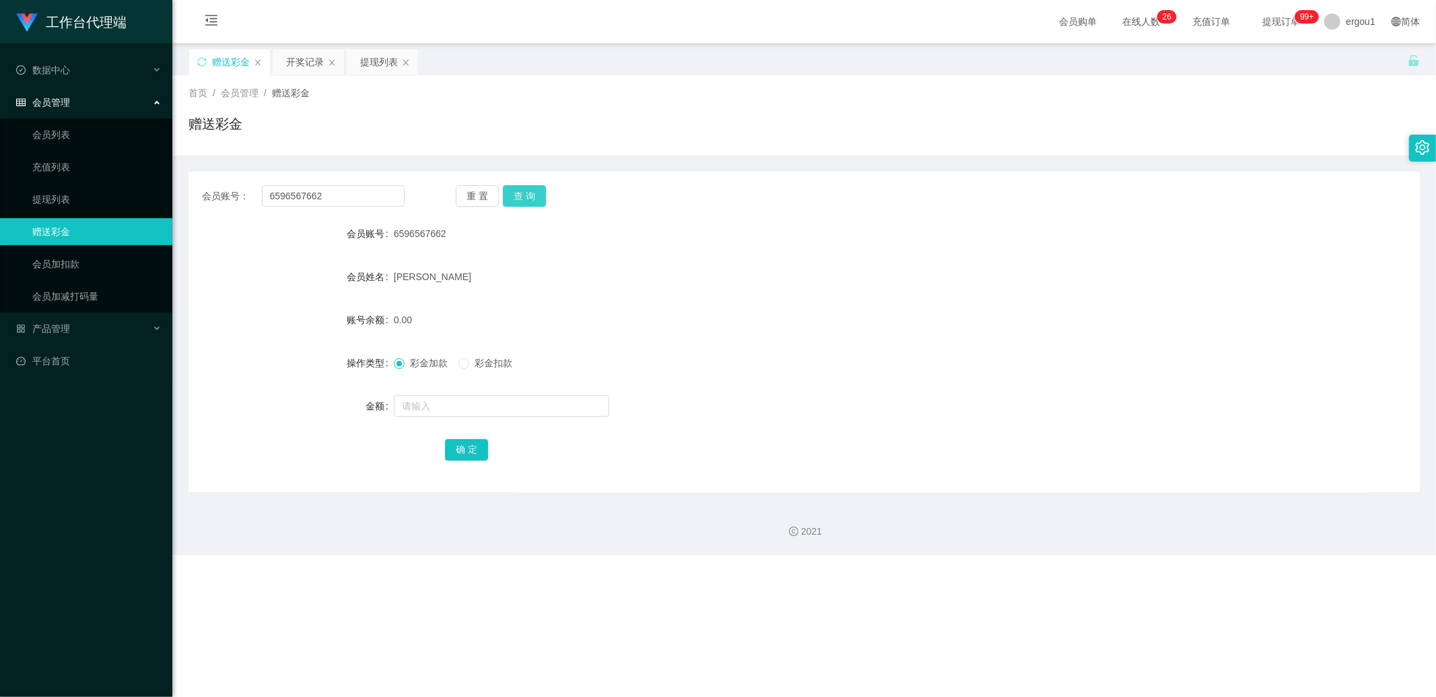
click at [532, 196] on button "查 询" at bounding box center [524, 196] width 43 height 22
click at [456, 324] on div "0.00" at bounding box center [753, 319] width 718 height 27
click at [454, 333] on div "0.00" at bounding box center [753, 319] width 718 height 27
click at [372, 51] on div "提现列表" at bounding box center [379, 62] width 38 height 26
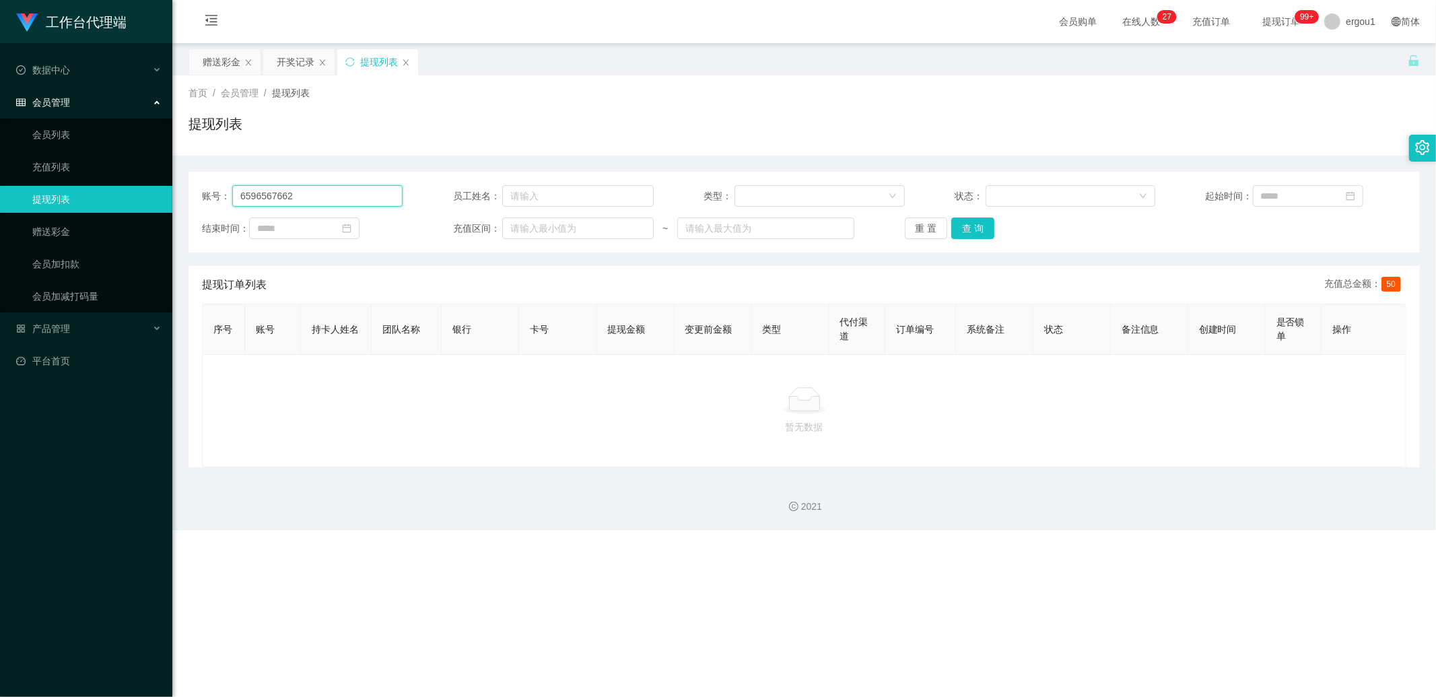
click at [331, 189] on input "6596567662" at bounding box center [317, 196] width 170 height 22
click at [963, 230] on button "查 询" at bounding box center [972, 228] width 43 height 22
click at [966, 232] on button "查 询" at bounding box center [972, 228] width 43 height 22
click at [966, 232] on div "重 置 查 询" at bounding box center [1005, 228] width 201 height 22
click at [78, 324] on div "产品管理" at bounding box center [86, 328] width 172 height 27
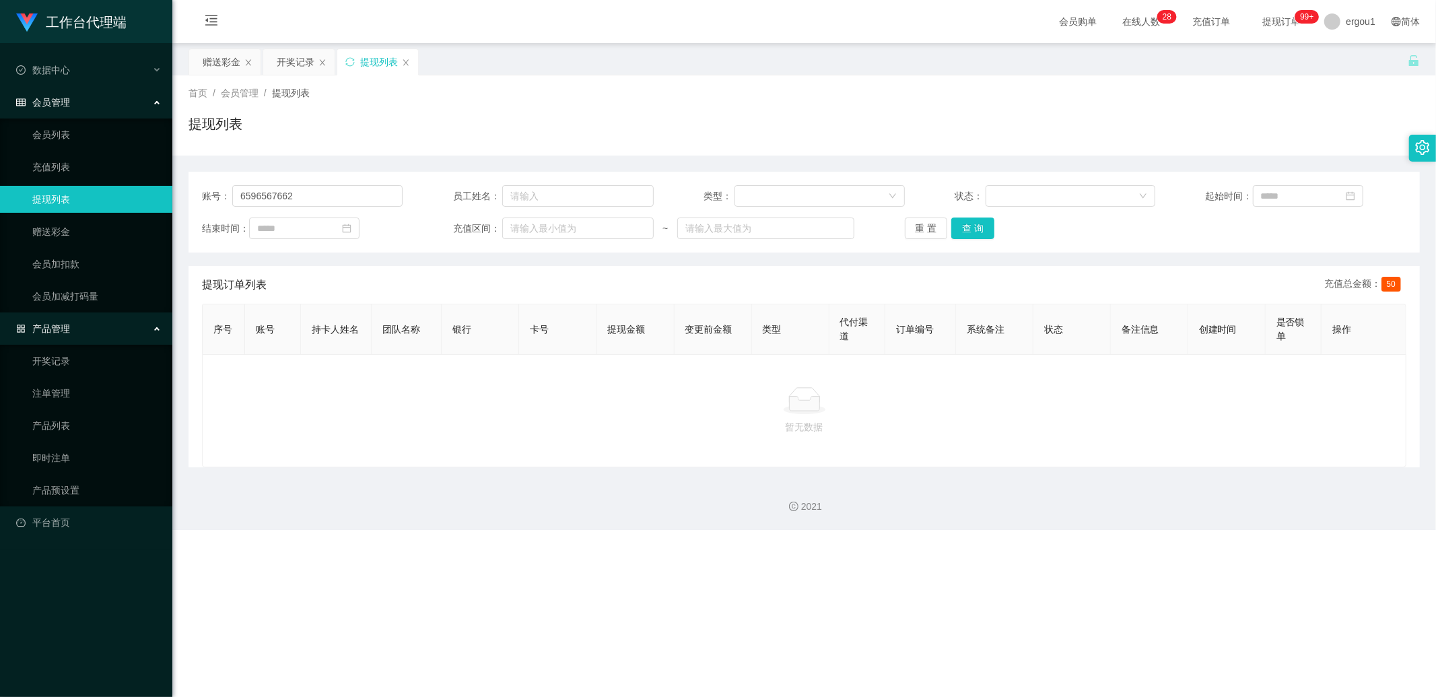
click at [288, 411] on div at bounding box center [804, 400] width 1182 height 27
click at [294, 71] on div "开奖记录" at bounding box center [296, 62] width 38 height 26
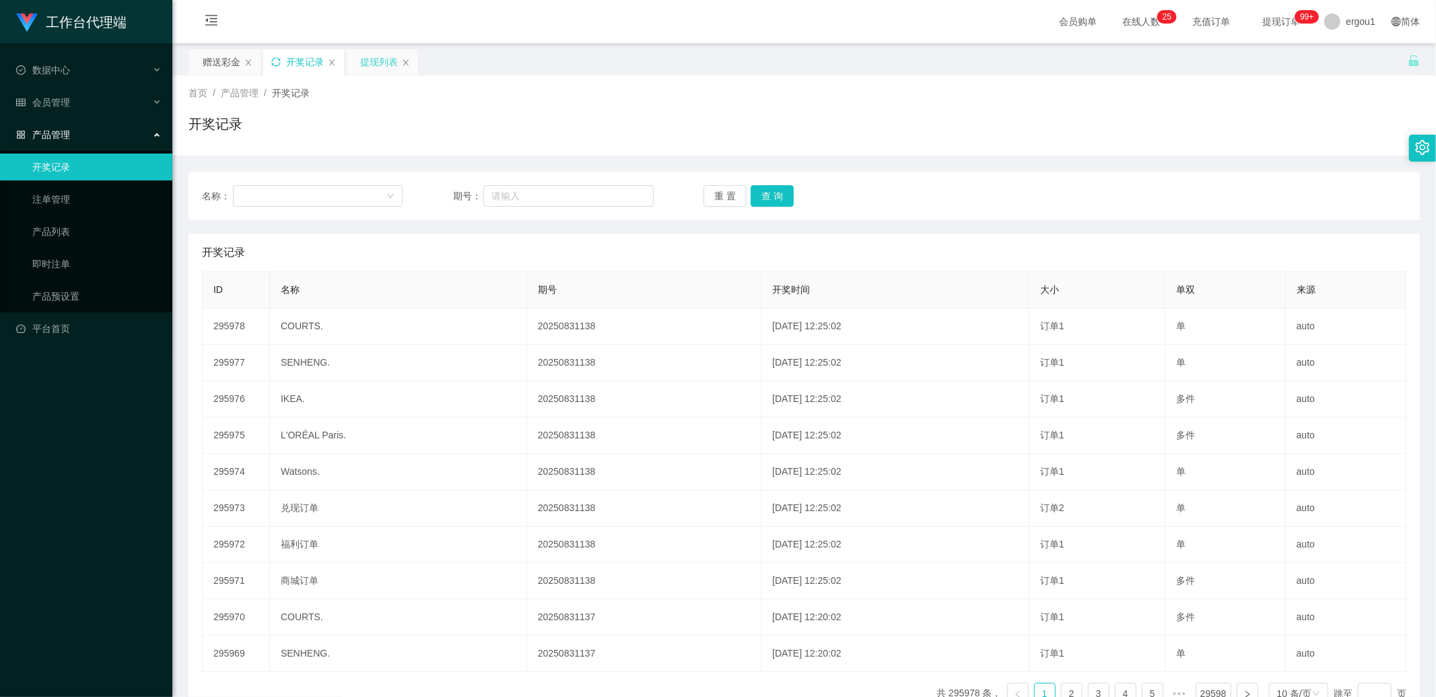
click at [365, 55] on div "提现列表" at bounding box center [379, 62] width 38 height 26
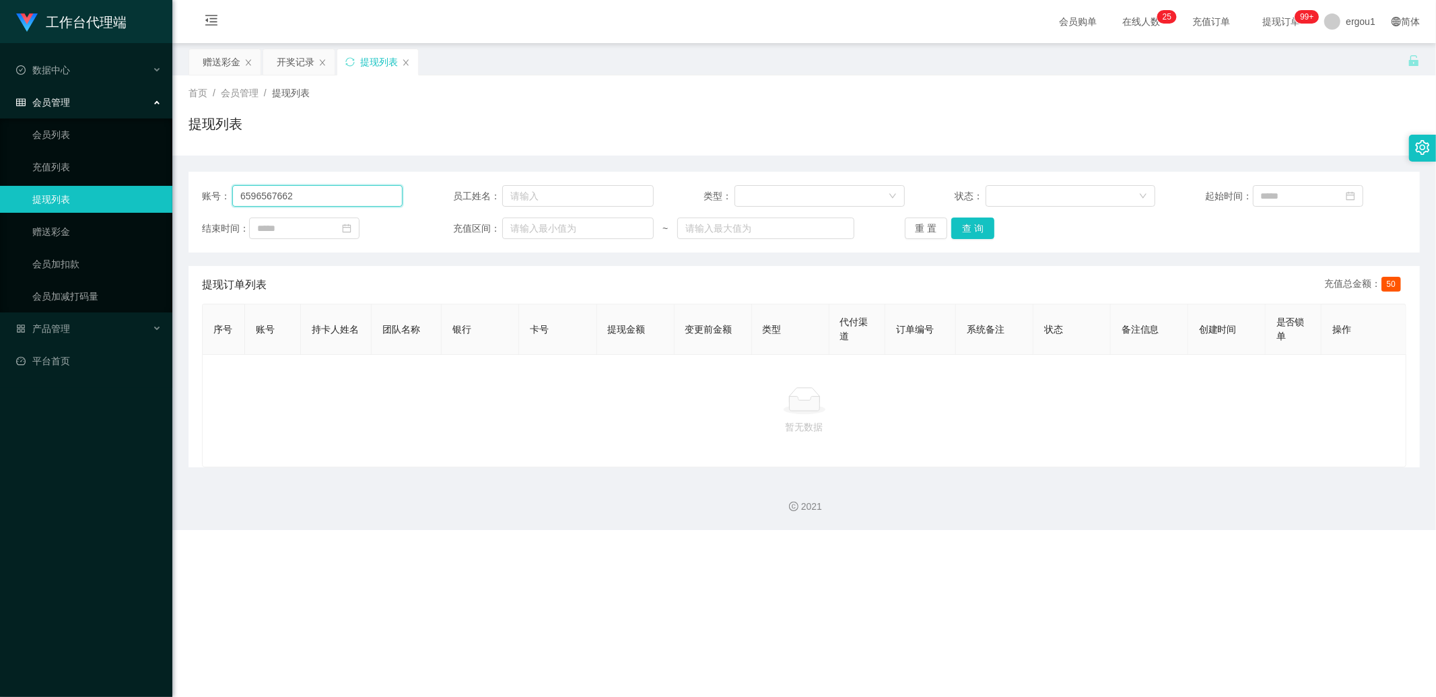
click at [324, 200] on input "6596567662" at bounding box center [317, 196] width 170 height 22
click at [961, 225] on button "查 询" at bounding box center [972, 228] width 43 height 22
click at [230, 51] on div "赠送彩金" at bounding box center [222, 62] width 38 height 26
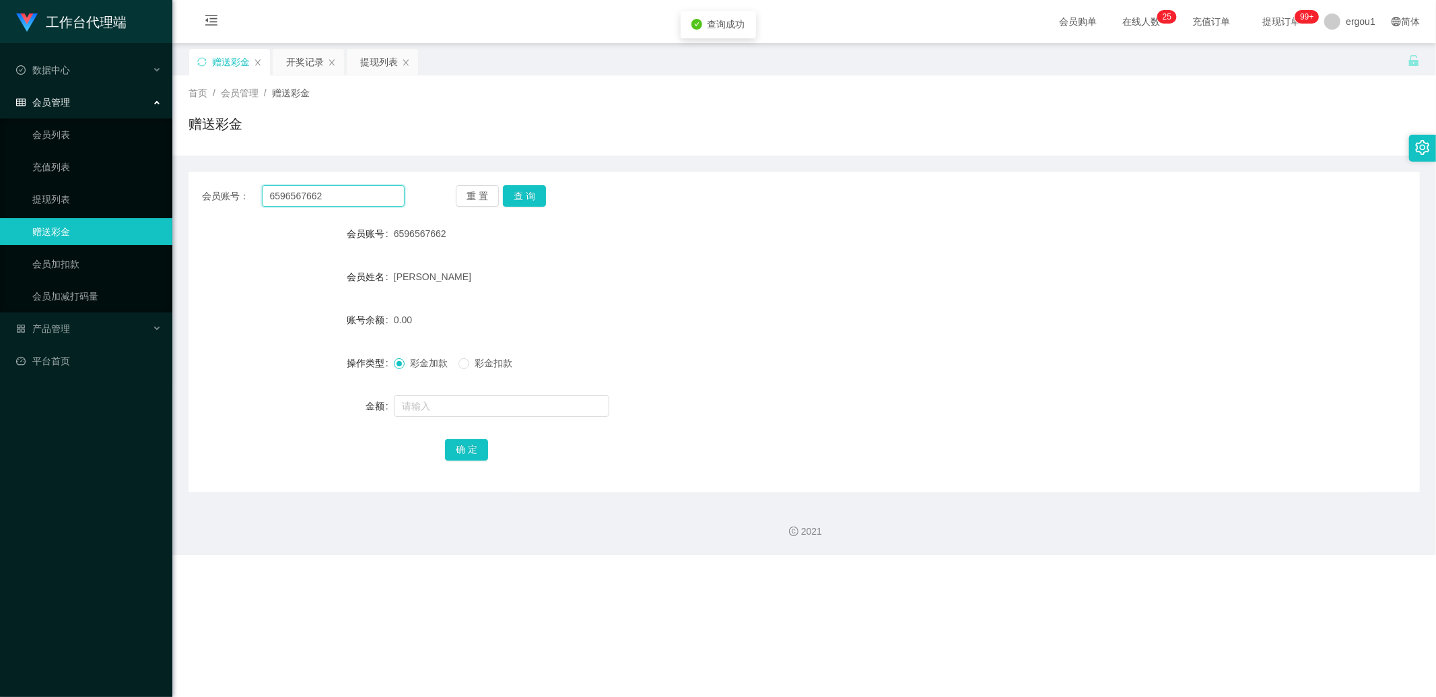
click at [350, 191] on input "6596567662" at bounding box center [333, 196] width 143 height 22
drag, startPoint x: 522, startPoint y: 184, endPoint x: 522, endPoint y: 192, distance: 8.1
click at [522, 184] on div "会员账号： 6596567662 重 置 查 询 会员账号 6596567662 会员姓名 [PERSON_NAME] 账号余额 0.00 操作类型 彩金加款…" at bounding box center [804, 332] width 1231 height 320
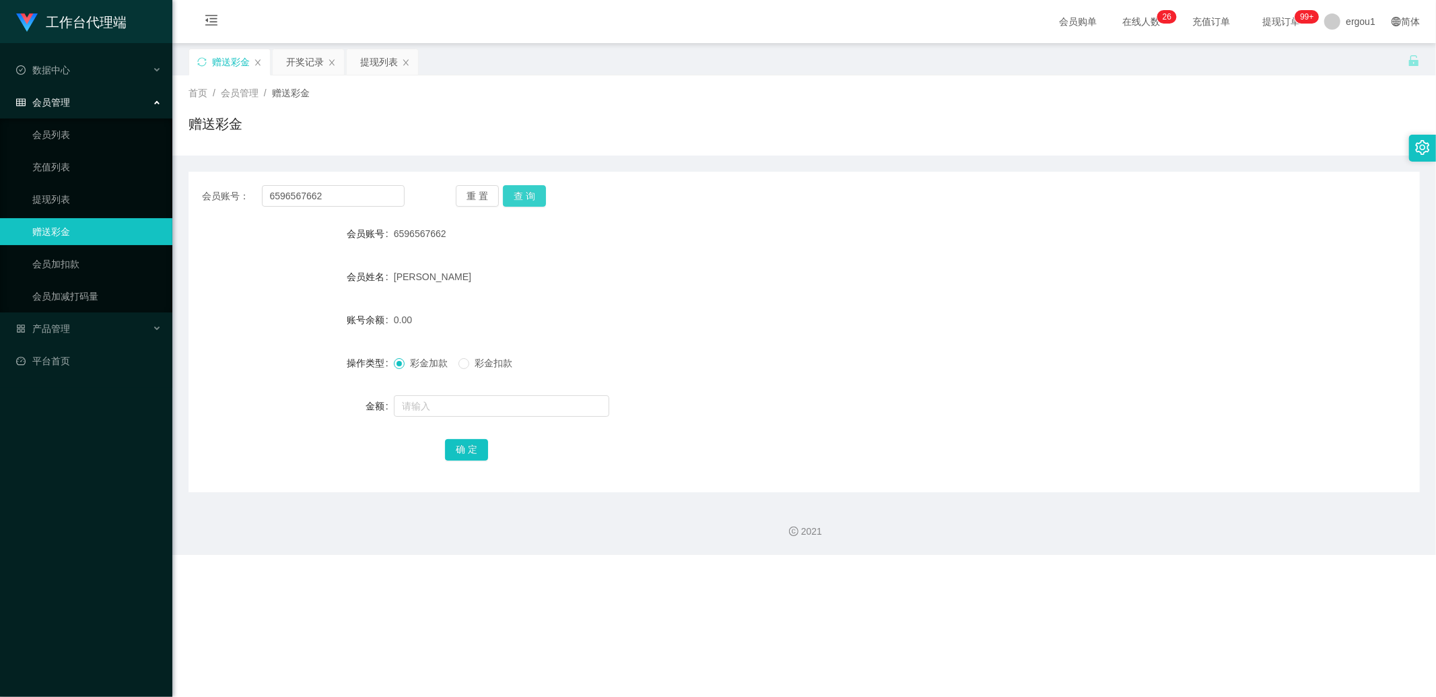
click at [522, 193] on button "查 询" at bounding box center [524, 196] width 43 height 22
drag, startPoint x: 368, startPoint y: 70, endPoint x: 375, endPoint y: 84, distance: 16.0
click at [369, 70] on div "提现列表" at bounding box center [379, 62] width 38 height 26
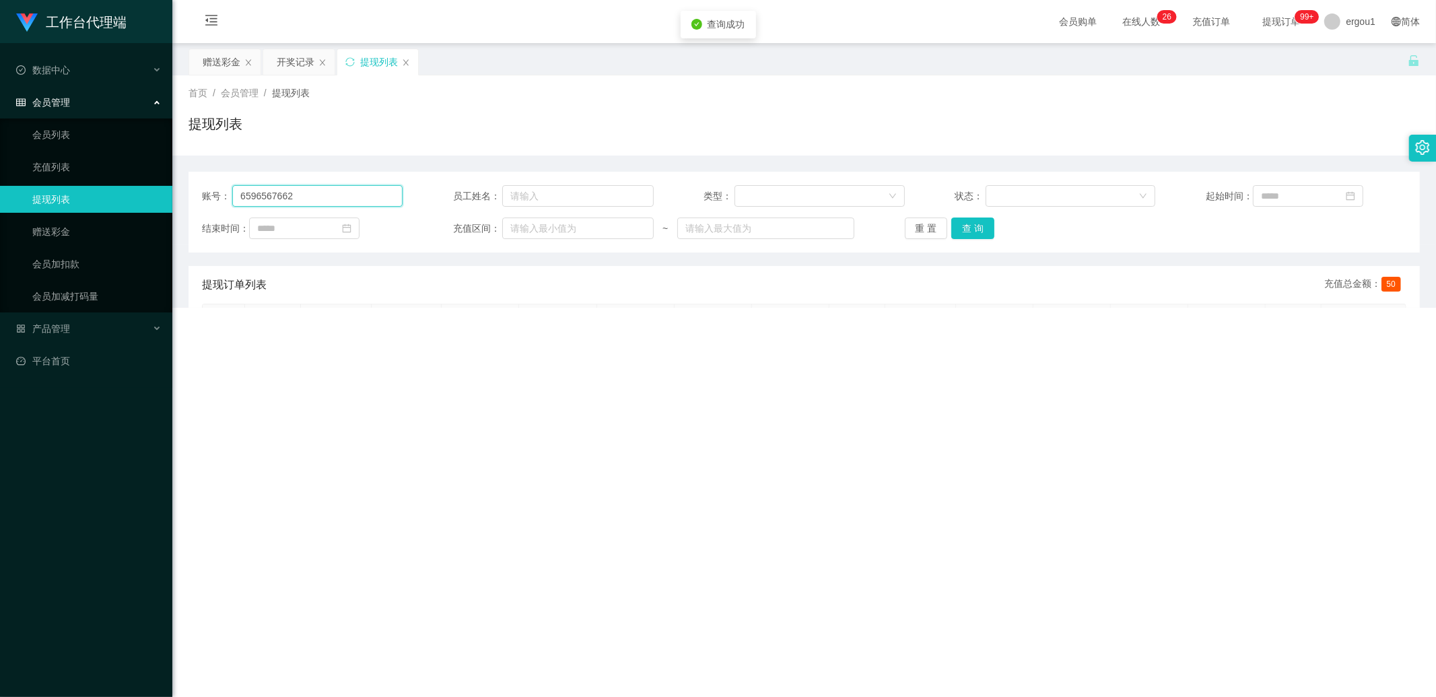
click at [332, 203] on input "6596567662" at bounding box center [317, 196] width 170 height 22
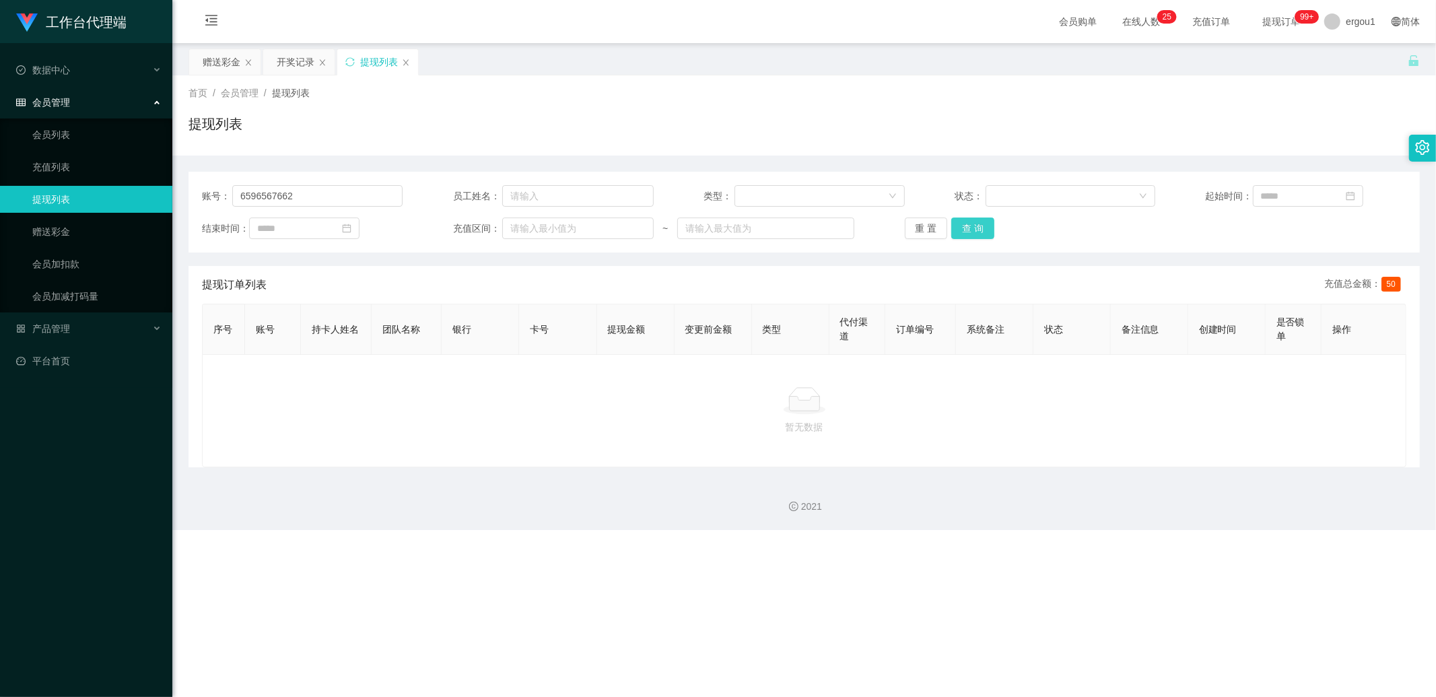
click at [961, 224] on button "查 询" at bounding box center [972, 228] width 43 height 22
click at [221, 66] on div "赠送彩金" at bounding box center [222, 62] width 38 height 26
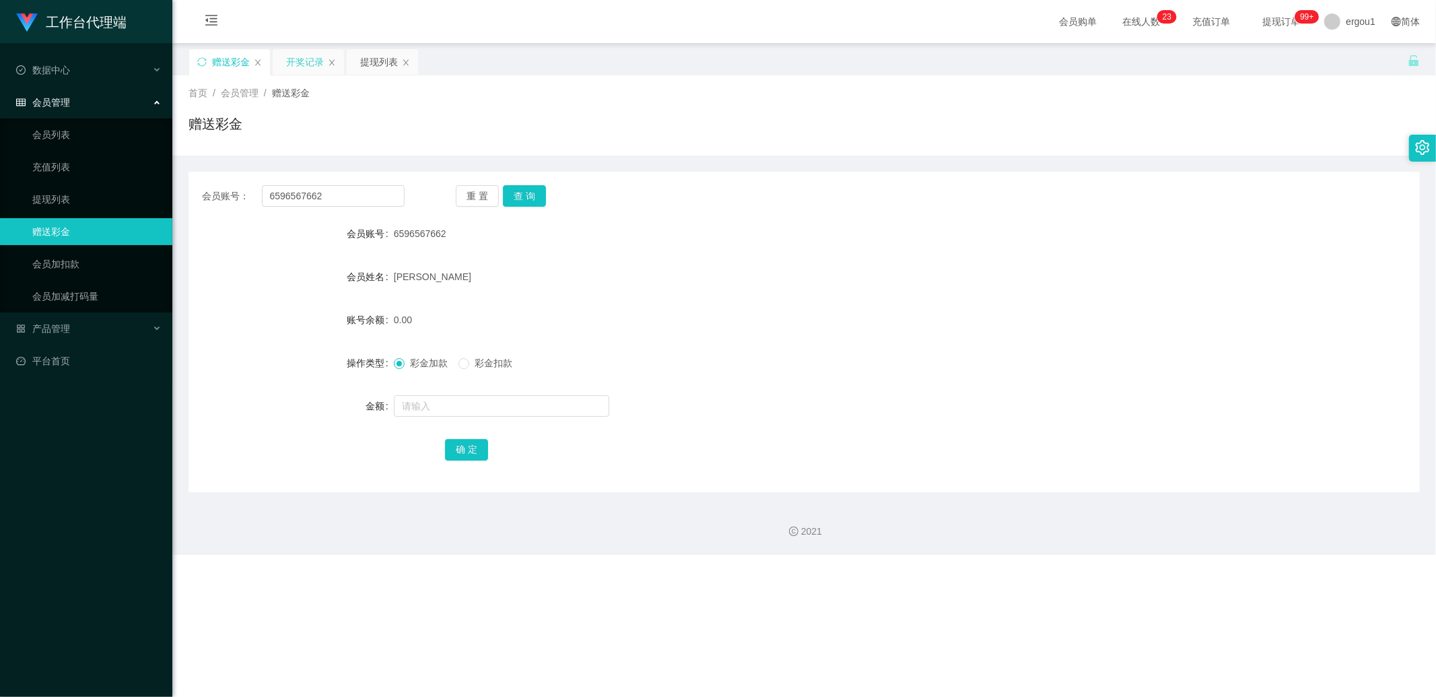
click at [318, 59] on div "开奖记录" at bounding box center [305, 62] width 38 height 26
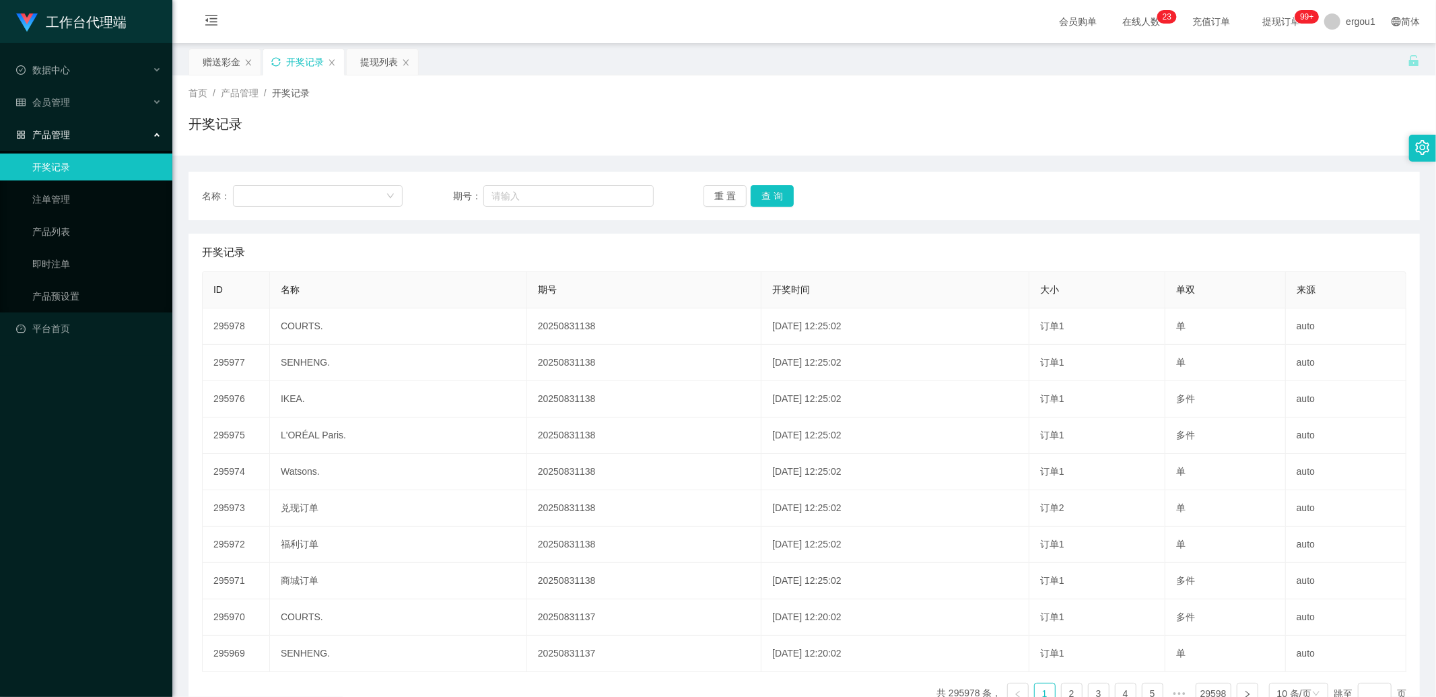
click at [277, 62] on icon "图标: sync" at bounding box center [275, 61] width 9 height 9
drag, startPoint x: 776, startPoint y: 191, endPoint x: 751, endPoint y: 207, distance: 29.7
click at [776, 191] on button "查 询" at bounding box center [772, 196] width 43 height 22
click at [366, 55] on div "提现列表" at bounding box center [379, 62] width 38 height 26
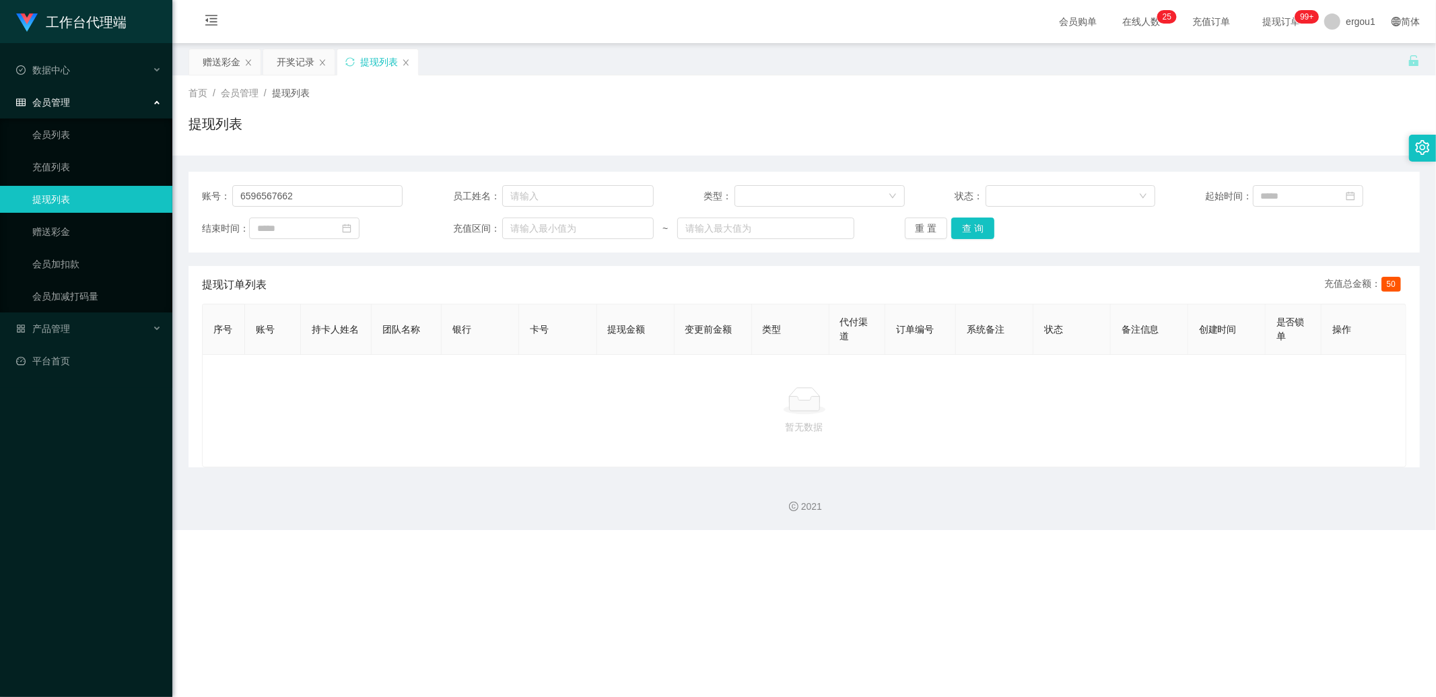
click at [315, 182] on div "账号： 6596567662 员工姓名： 类型： 状态： 起始时间： 结束时间： 充值区间： ~ 重 置 查 询" at bounding box center [804, 212] width 1231 height 81
click at [315, 183] on div "账号： 6596567662 员工姓名： 类型： 状态： 起始时间： 结束时间： 充值区间： ~ 重 置 查 询" at bounding box center [804, 212] width 1231 height 81
click at [312, 191] on input "6596567662" at bounding box center [317, 196] width 170 height 22
paste input "Michelle3938"
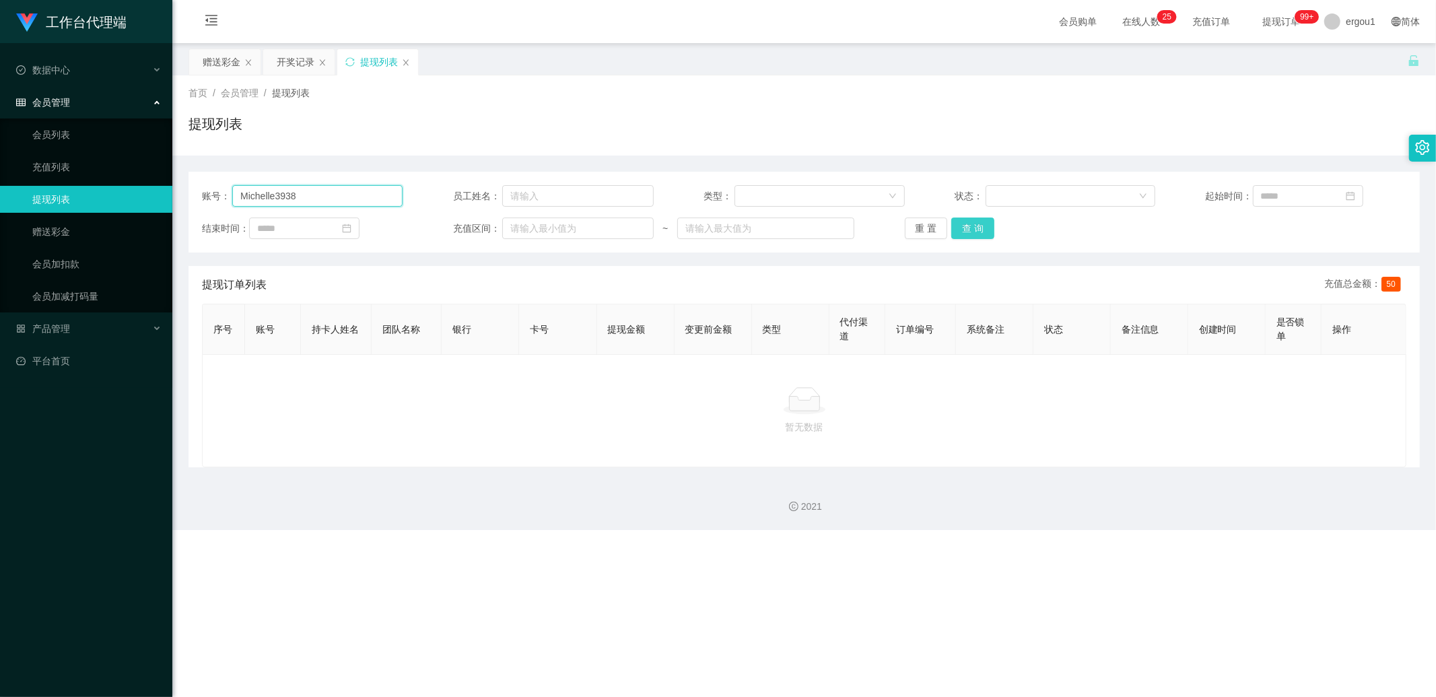
type input "Michelle3938"
click at [975, 226] on button "查 询" at bounding box center [972, 228] width 43 height 22
click at [219, 69] on div "赠送彩金" at bounding box center [222, 62] width 38 height 26
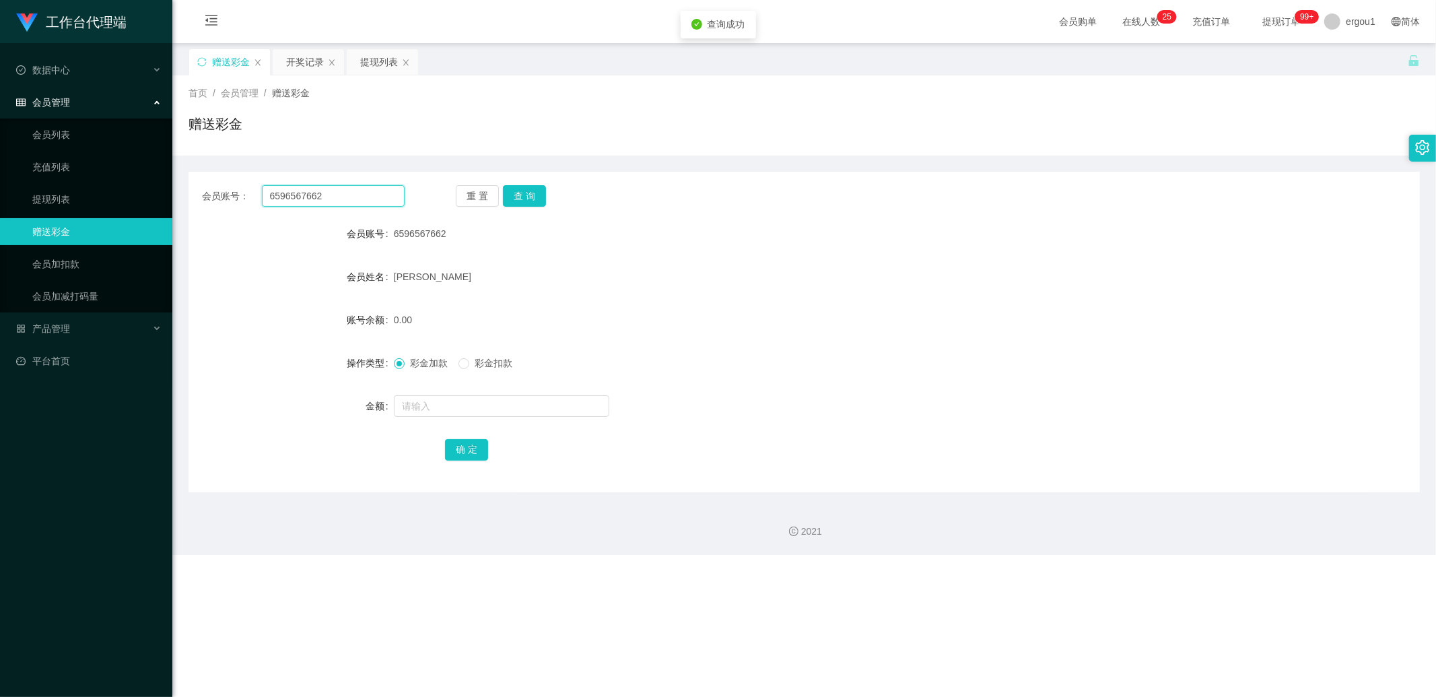
click at [343, 200] on input "6596567662" at bounding box center [333, 196] width 143 height 22
drag, startPoint x: 343, startPoint y: 199, endPoint x: 354, endPoint y: 199, distance: 10.8
click at [345, 199] on input "6596567662" at bounding box center [333, 196] width 143 height 22
paste input "Michelle3938"
type input "Michelle3938"
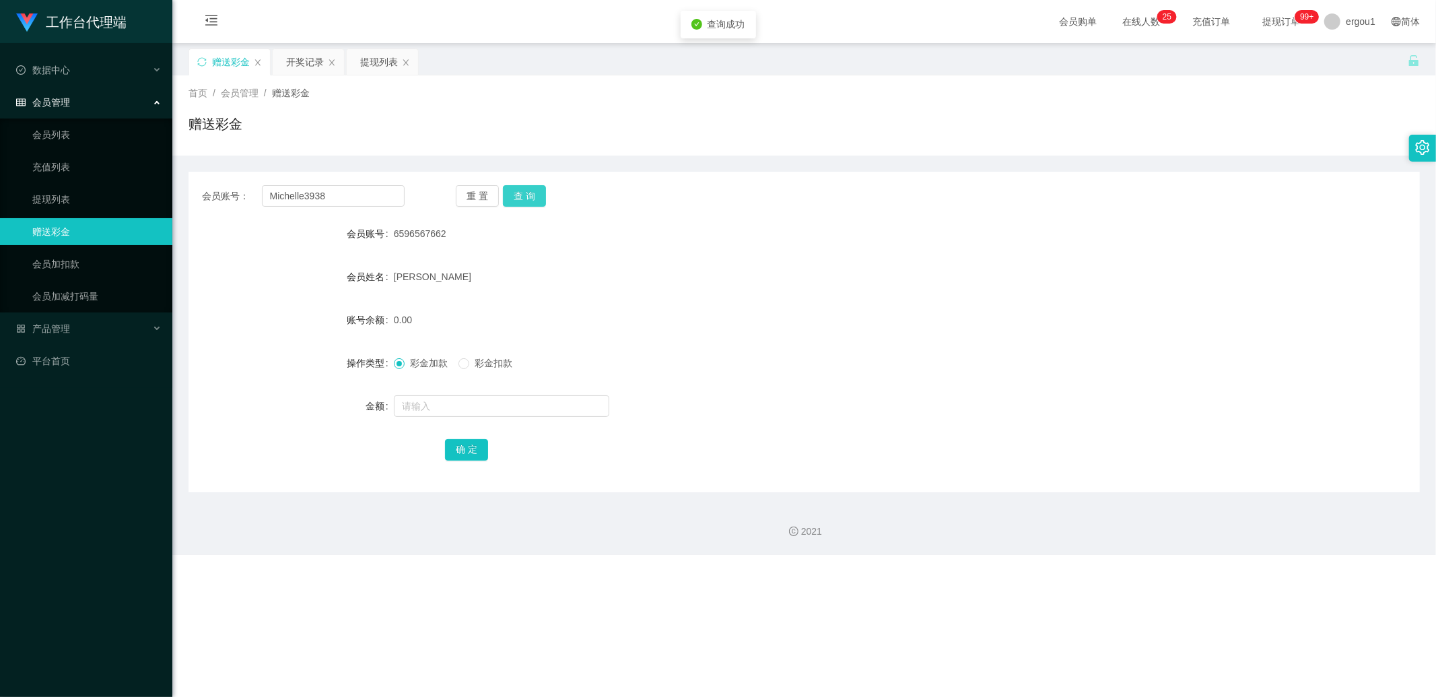
click at [527, 189] on button "查 询" at bounding box center [524, 196] width 43 height 22
click at [533, 194] on button "查 询" at bounding box center [524, 196] width 43 height 22
click at [542, 199] on button "查 询" at bounding box center [524, 196] width 43 height 22
click at [525, 187] on button "查 询" at bounding box center [524, 196] width 43 height 22
click at [525, 191] on button "查 询" at bounding box center [524, 196] width 43 height 22
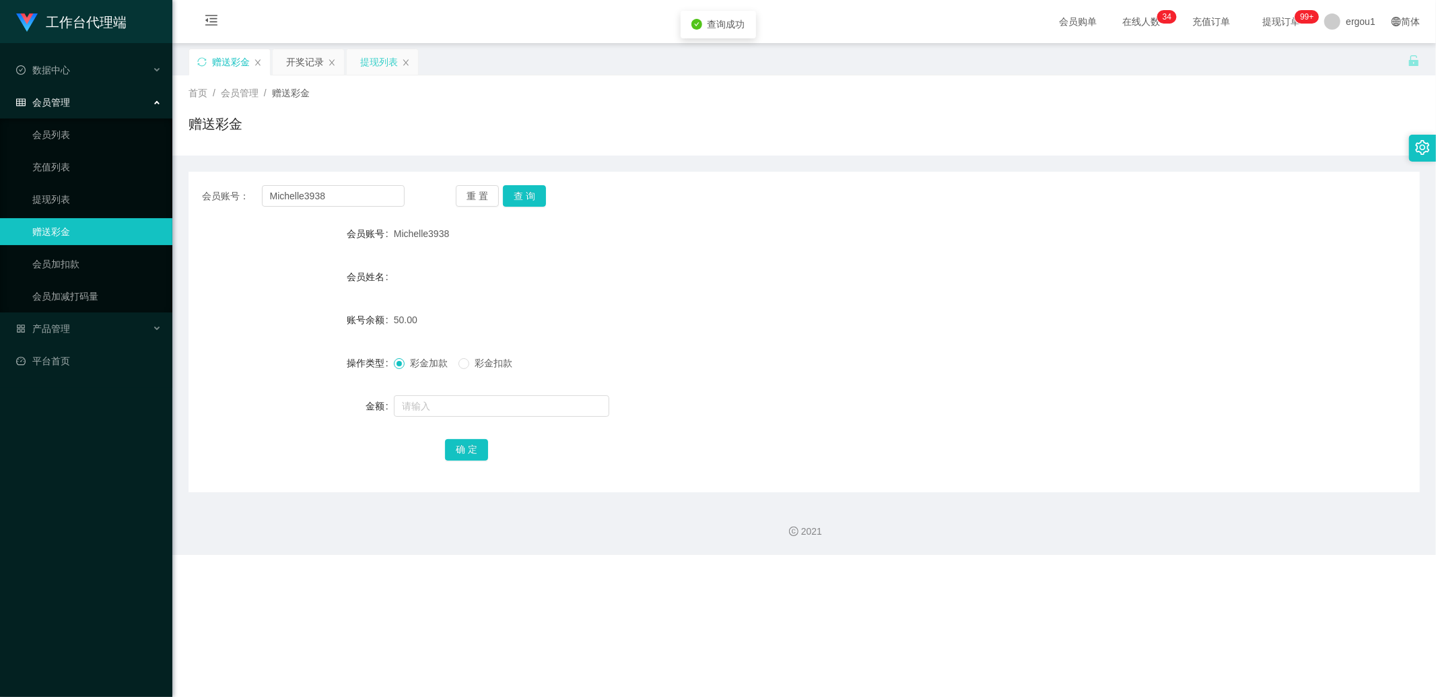
click at [368, 57] on div "提现列表" at bounding box center [379, 62] width 38 height 26
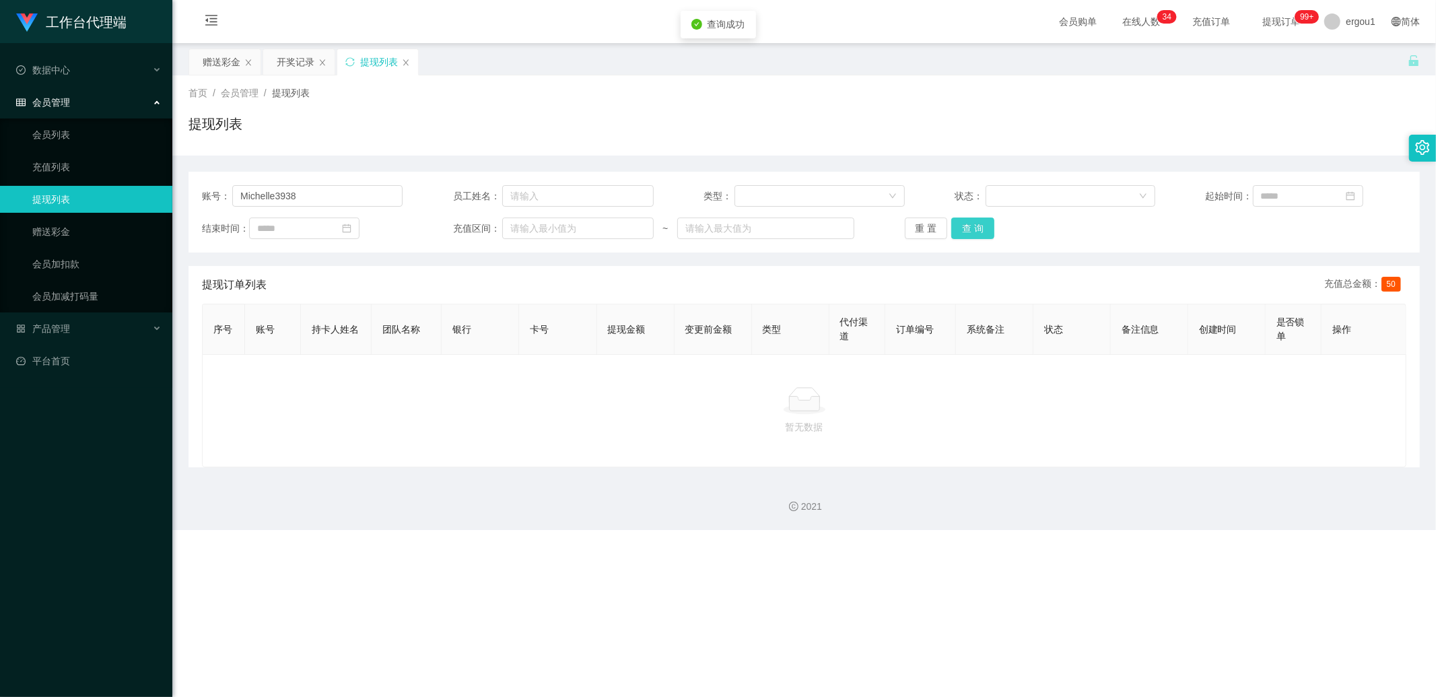
click at [966, 220] on button "查 询" at bounding box center [972, 228] width 43 height 22
click at [218, 70] on div "赠送彩金" at bounding box center [222, 62] width 38 height 26
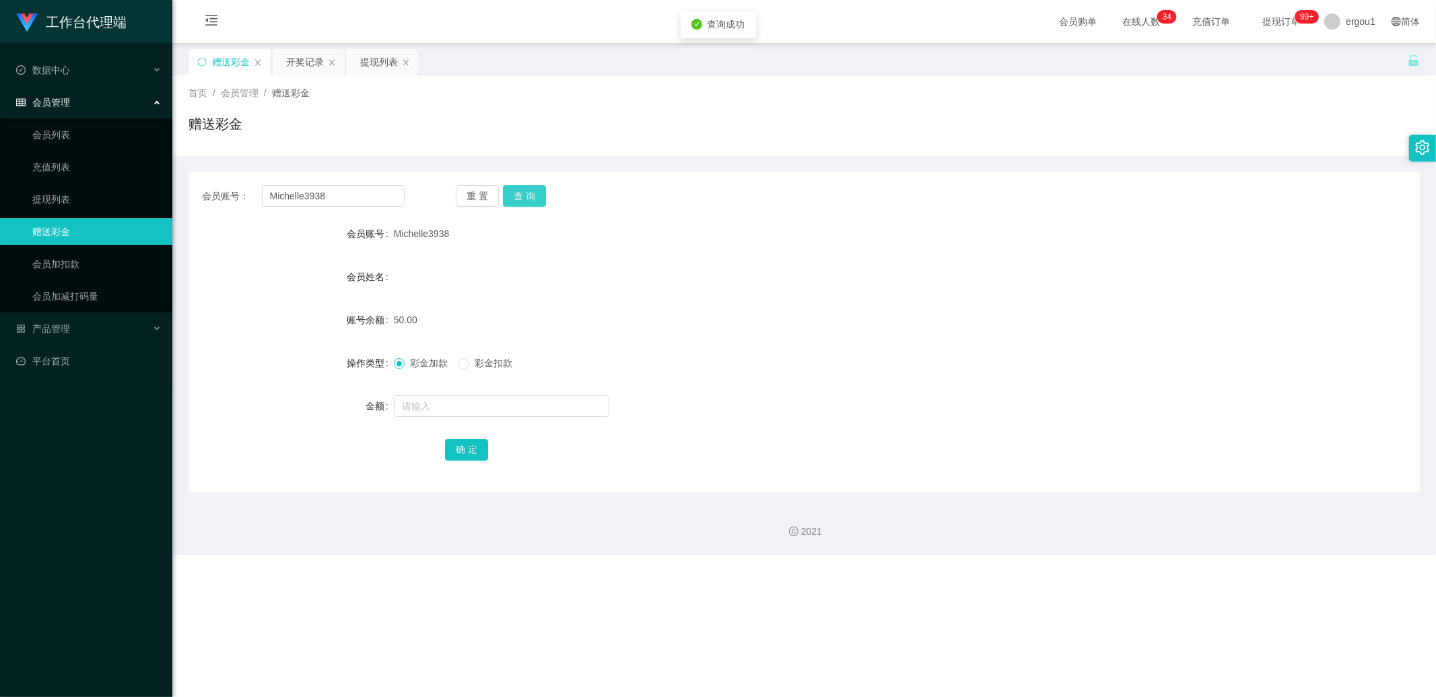
click at [539, 199] on button "查 询" at bounding box center [524, 196] width 43 height 22
click at [539, 199] on div "重 置 查 询" at bounding box center [557, 196] width 203 height 22
click at [542, 197] on button "查 询" at bounding box center [524, 196] width 43 height 22
click at [526, 199] on button "查 询" at bounding box center [524, 196] width 43 height 22
click at [380, 245] on div "会员账号" at bounding box center [291, 233] width 205 height 27
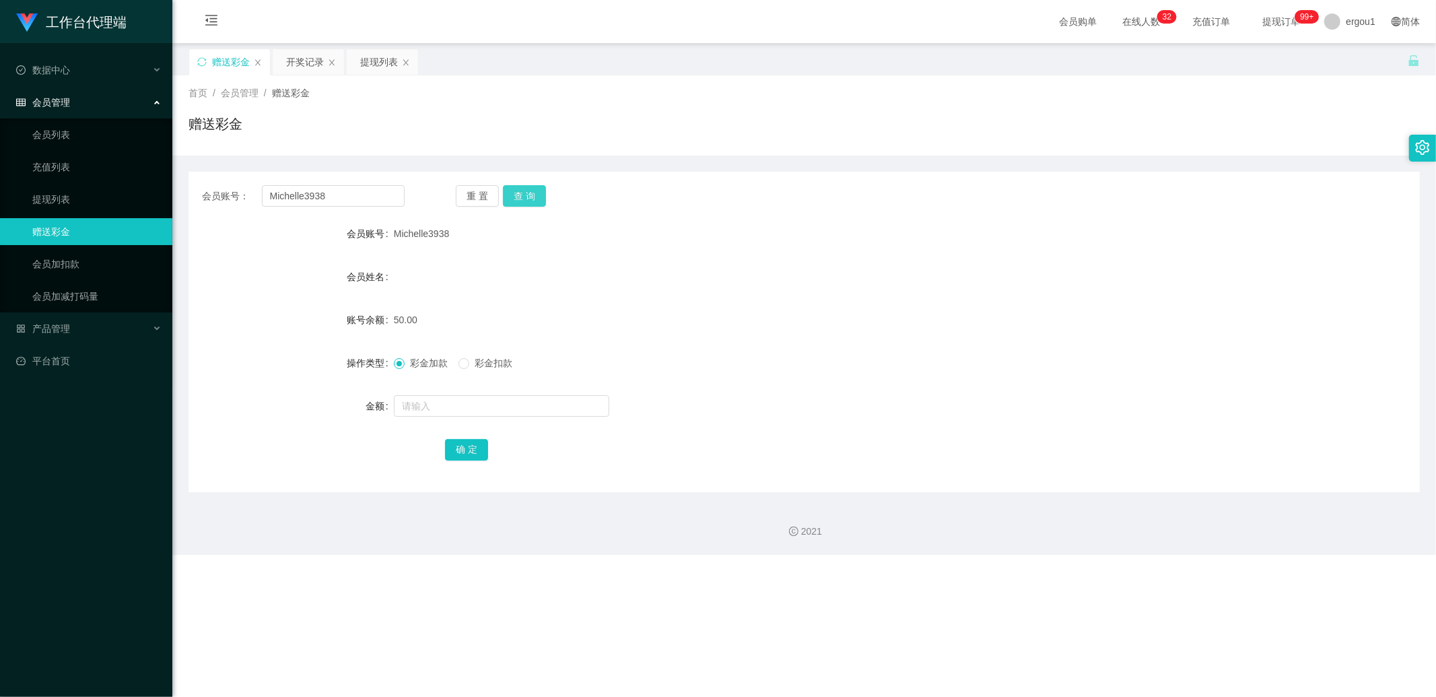
click at [525, 191] on button "查 询" at bounding box center [524, 196] width 43 height 22
click at [541, 206] on div "重 置 查 询" at bounding box center [557, 196] width 203 height 22
click at [535, 197] on button "查 询" at bounding box center [524, 196] width 43 height 22
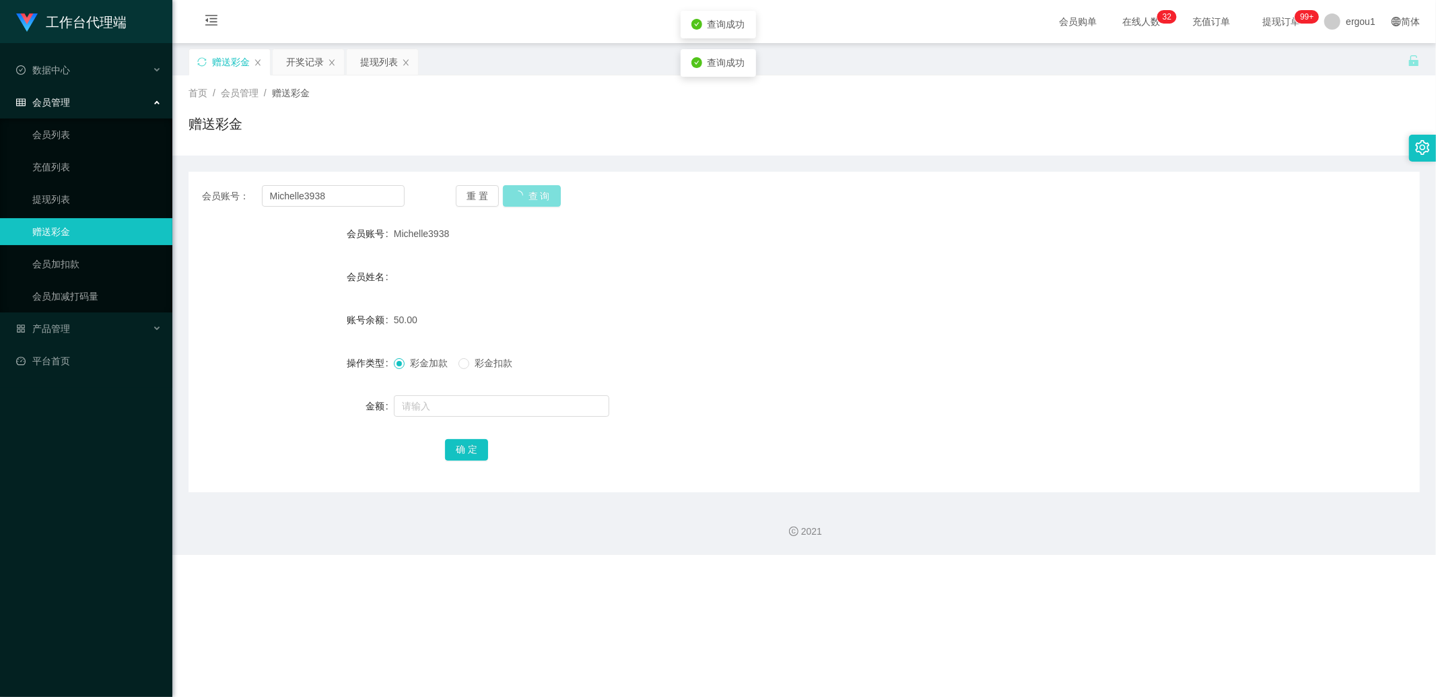
click at [535, 197] on button "查 询" at bounding box center [532, 196] width 58 height 22
click at [535, 197] on div "重 置 查 询" at bounding box center [557, 196] width 203 height 22
click at [535, 196] on button "查 询" at bounding box center [524, 196] width 43 height 22
click at [535, 196] on div "重 置 查 询" at bounding box center [557, 196] width 203 height 22
click at [535, 196] on button "查 询" at bounding box center [524, 196] width 43 height 22
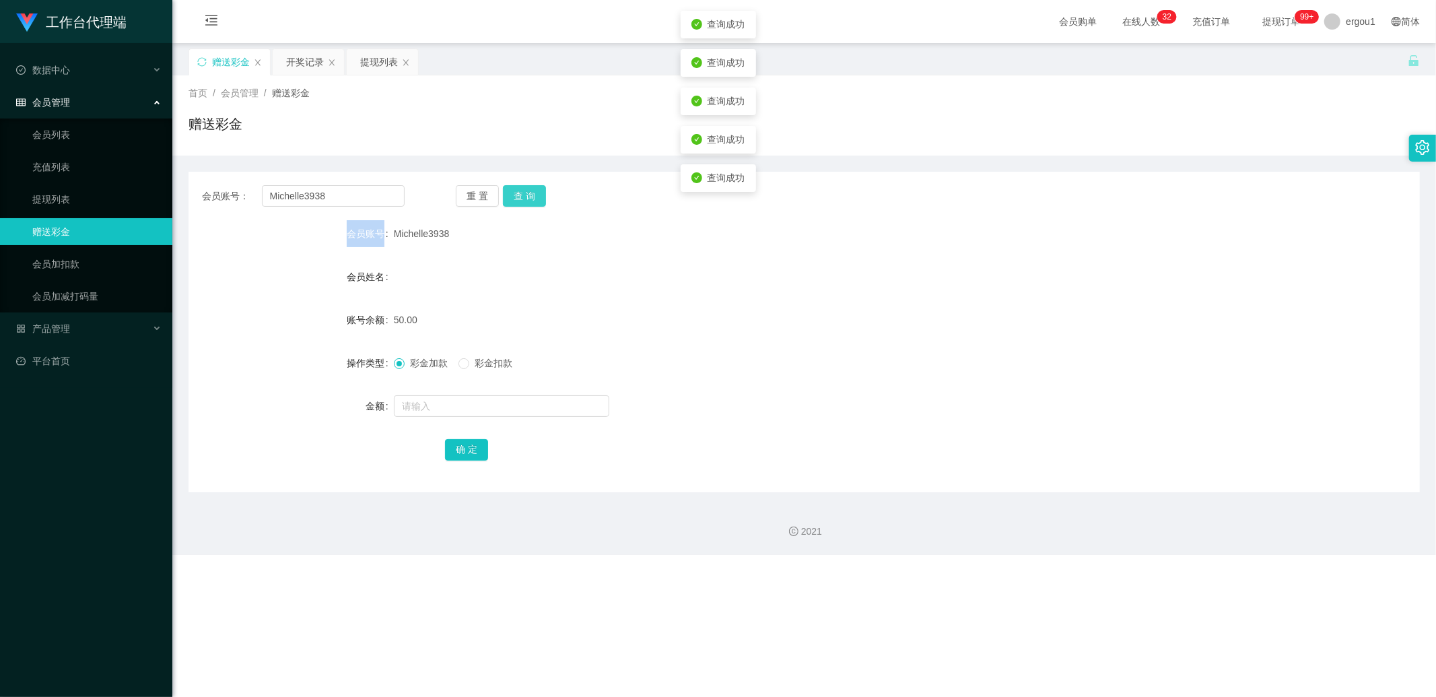
click at [535, 196] on button "查 询" at bounding box center [524, 196] width 43 height 22
click at [535, 196] on button "查 询" at bounding box center [532, 196] width 58 height 22
click at [535, 196] on div "重 置 查 询" at bounding box center [557, 196] width 203 height 22
click at [478, 270] on div "会员姓名" at bounding box center [804, 276] width 1231 height 27
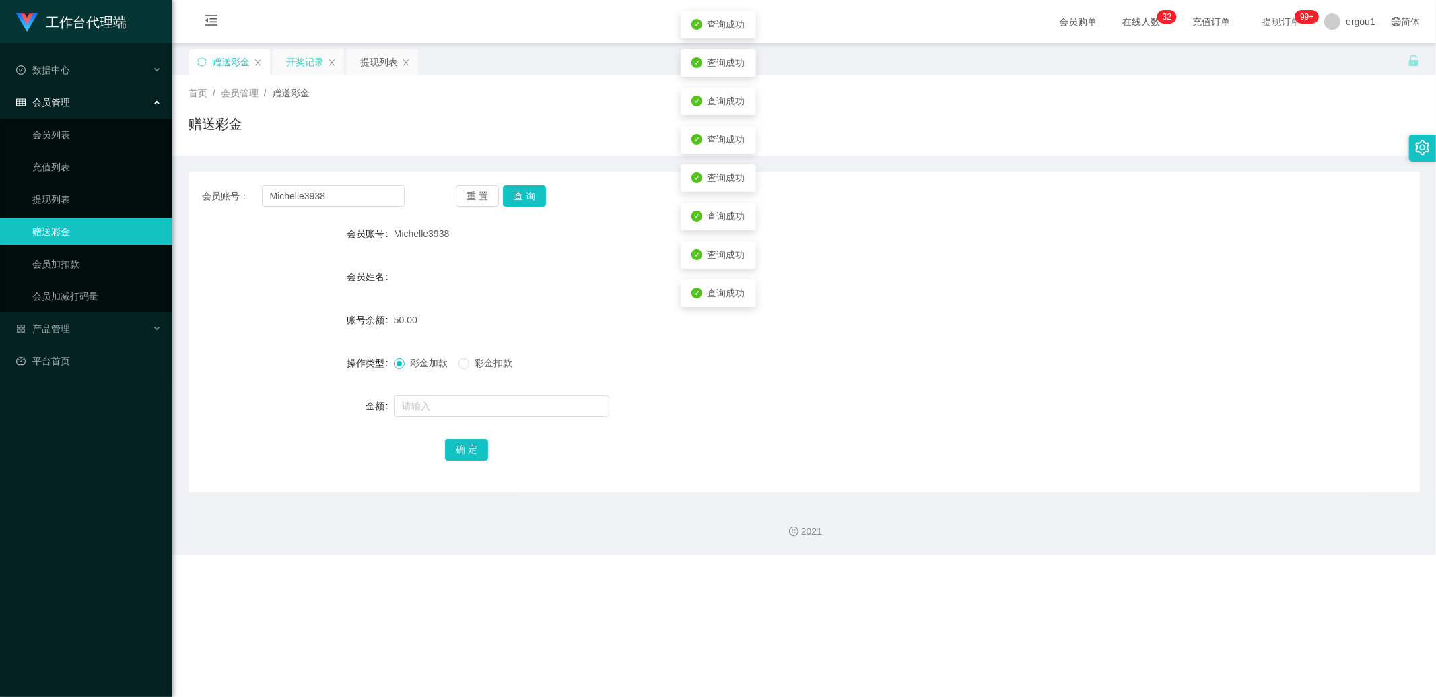
click at [306, 68] on div "开奖记录" at bounding box center [305, 62] width 38 height 26
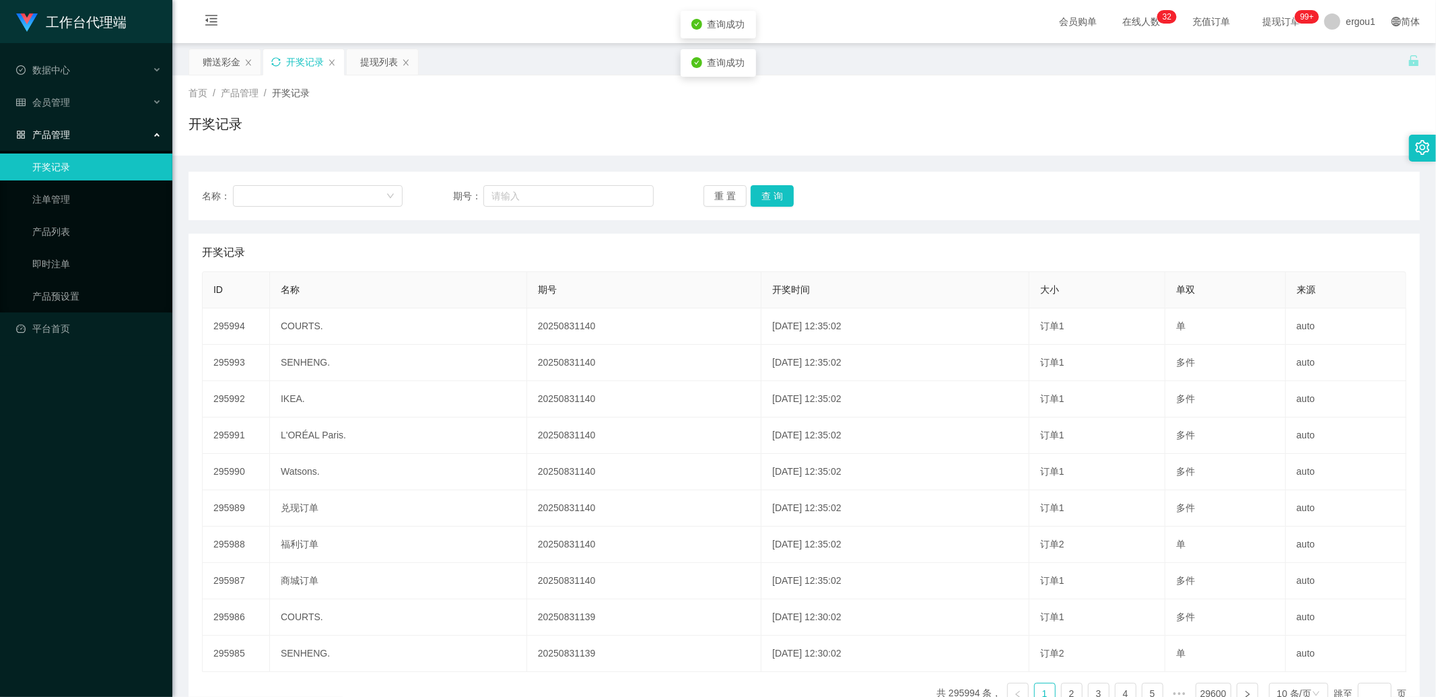
click at [271, 65] on icon "图标: sync" at bounding box center [275, 61] width 9 height 9
click at [220, 67] on div "赠送彩金" at bounding box center [222, 62] width 38 height 26
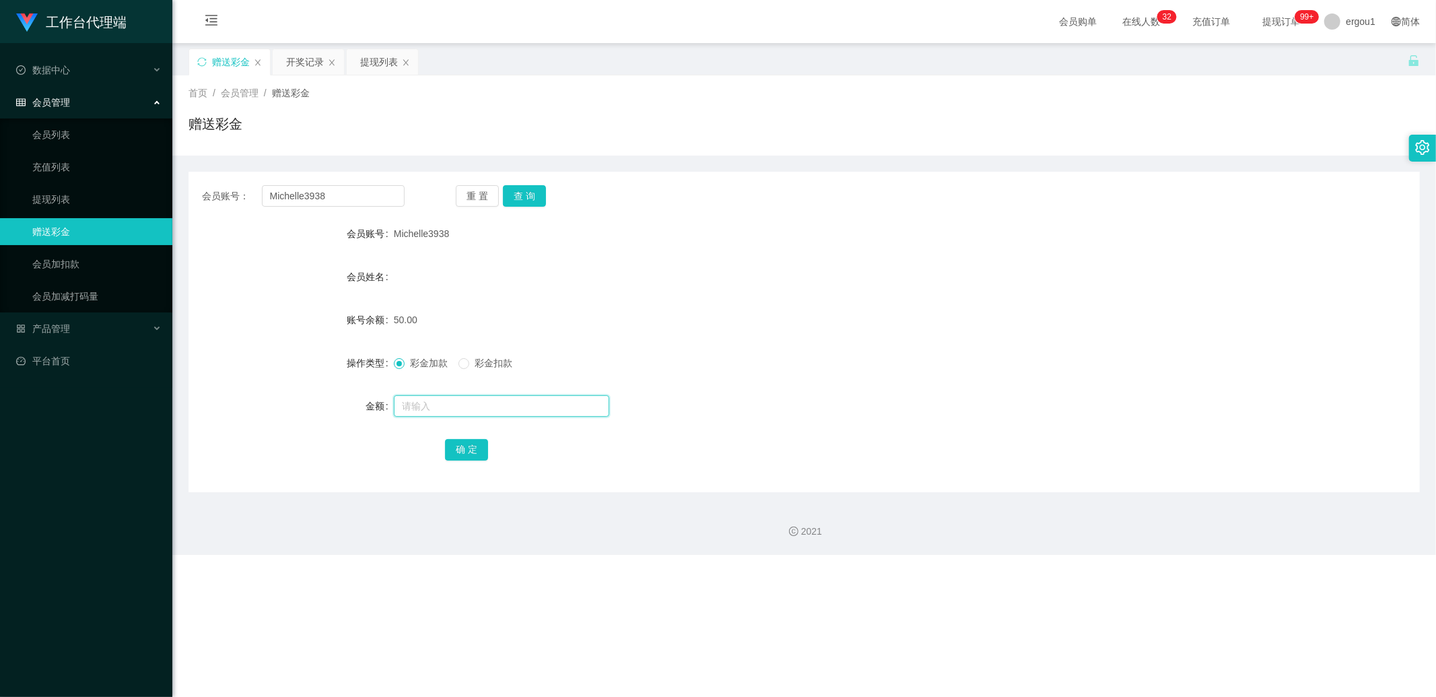
click at [440, 395] on input "text" at bounding box center [501, 406] width 215 height 22
type input "100"
click at [466, 449] on button "确 定" at bounding box center [466, 450] width 43 height 22
click at [520, 202] on button "查 询" at bounding box center [524, 196] width 43 height 22
click at [444, 401] on input "text" at bounding box center [501, 406] width 215 height 22
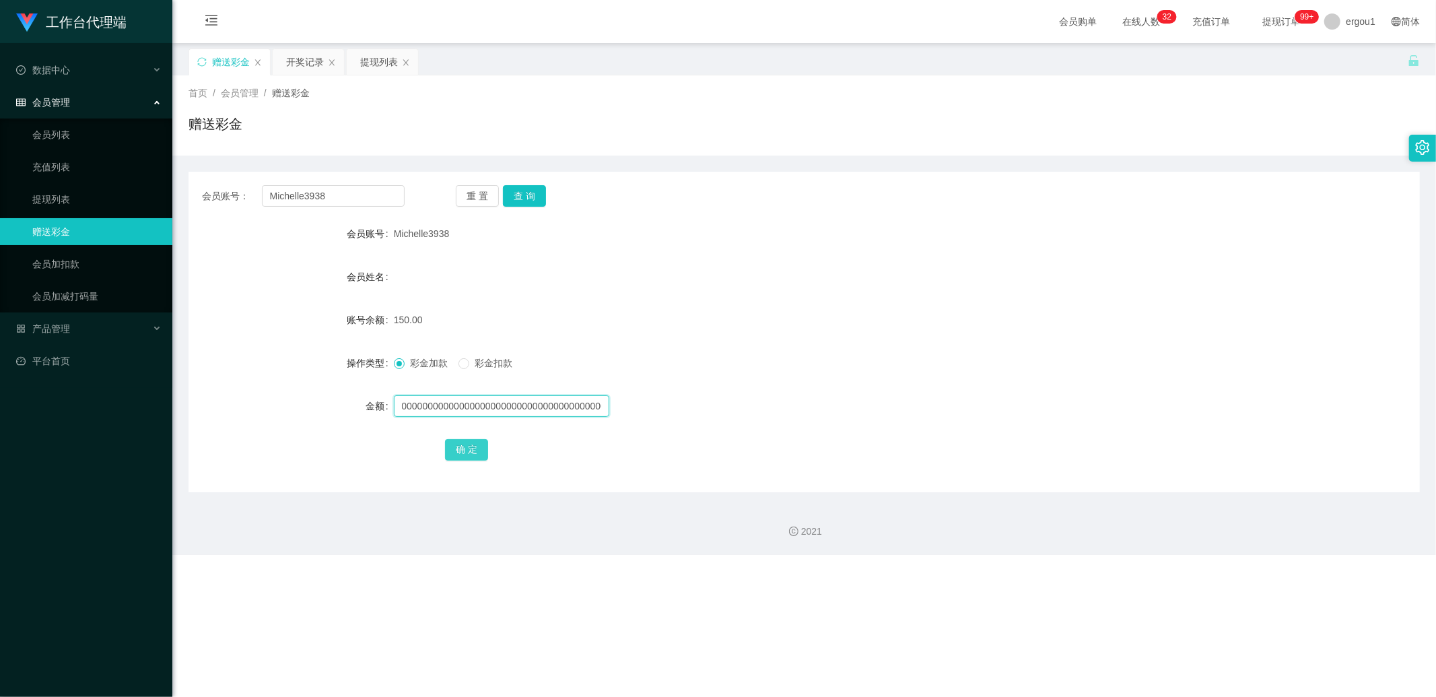
scroll to position [0, 145]
type input "10000000000000000000000000000000000000000000000000000000000000000000"
type input "1"
